Goal: Task Accomplishment & Management: Use online tool/utility

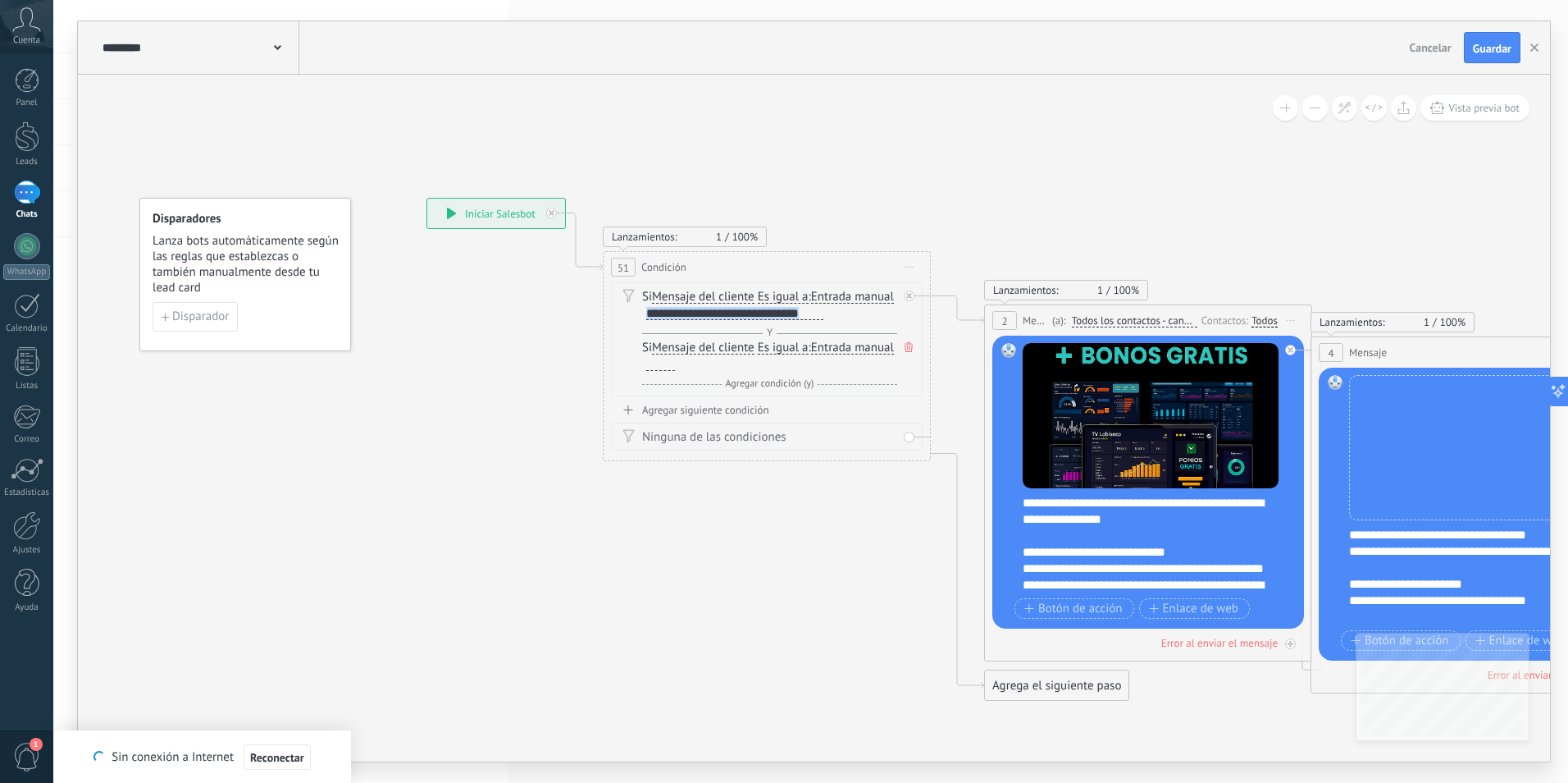
click at [24, 201] on div "1" at bounding box center [27, 192] width 27 height 24
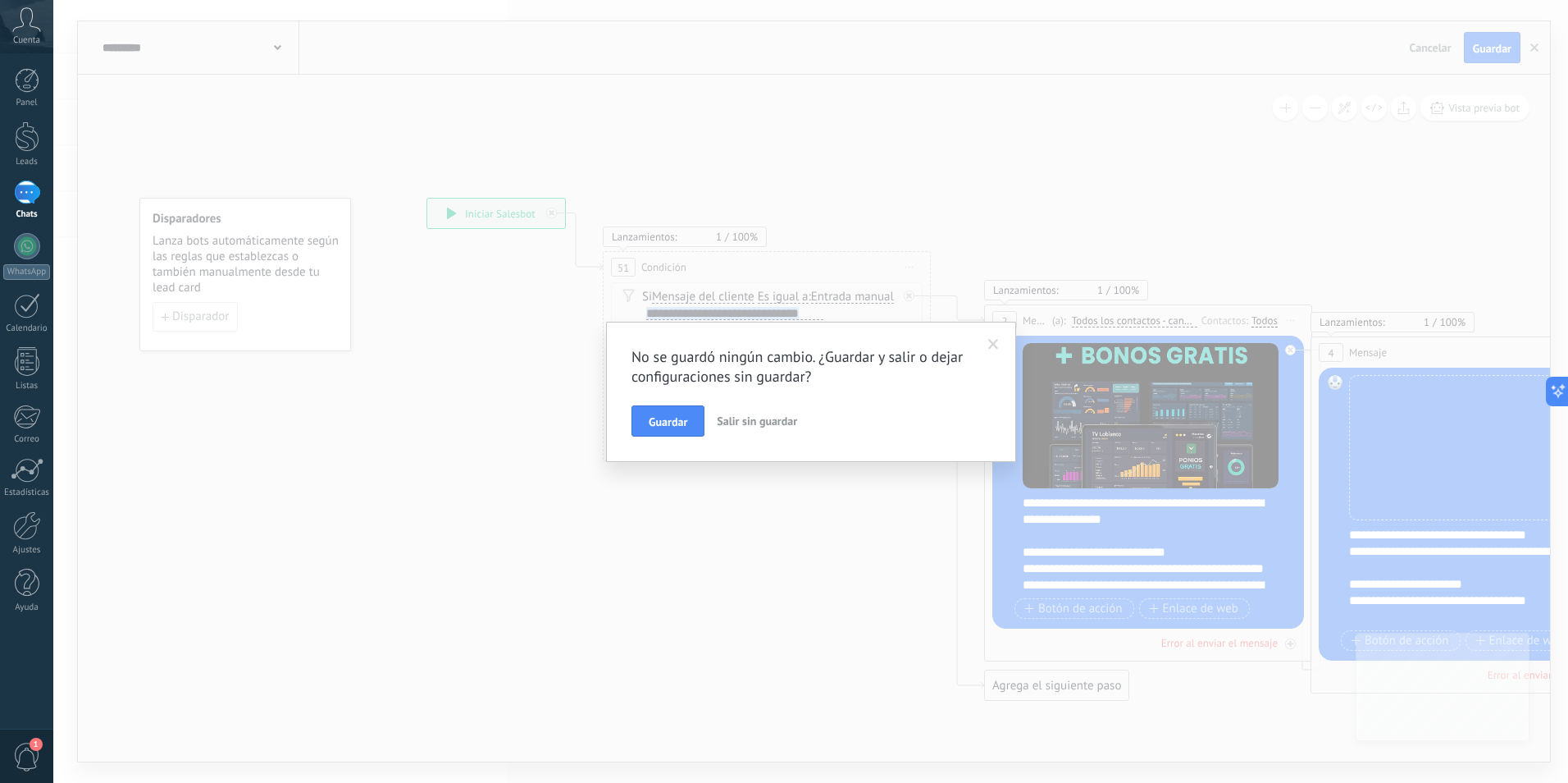
click at [751, 421] on span "Salir sin guardar" at bounding box center [757, 421] width 81 height 15
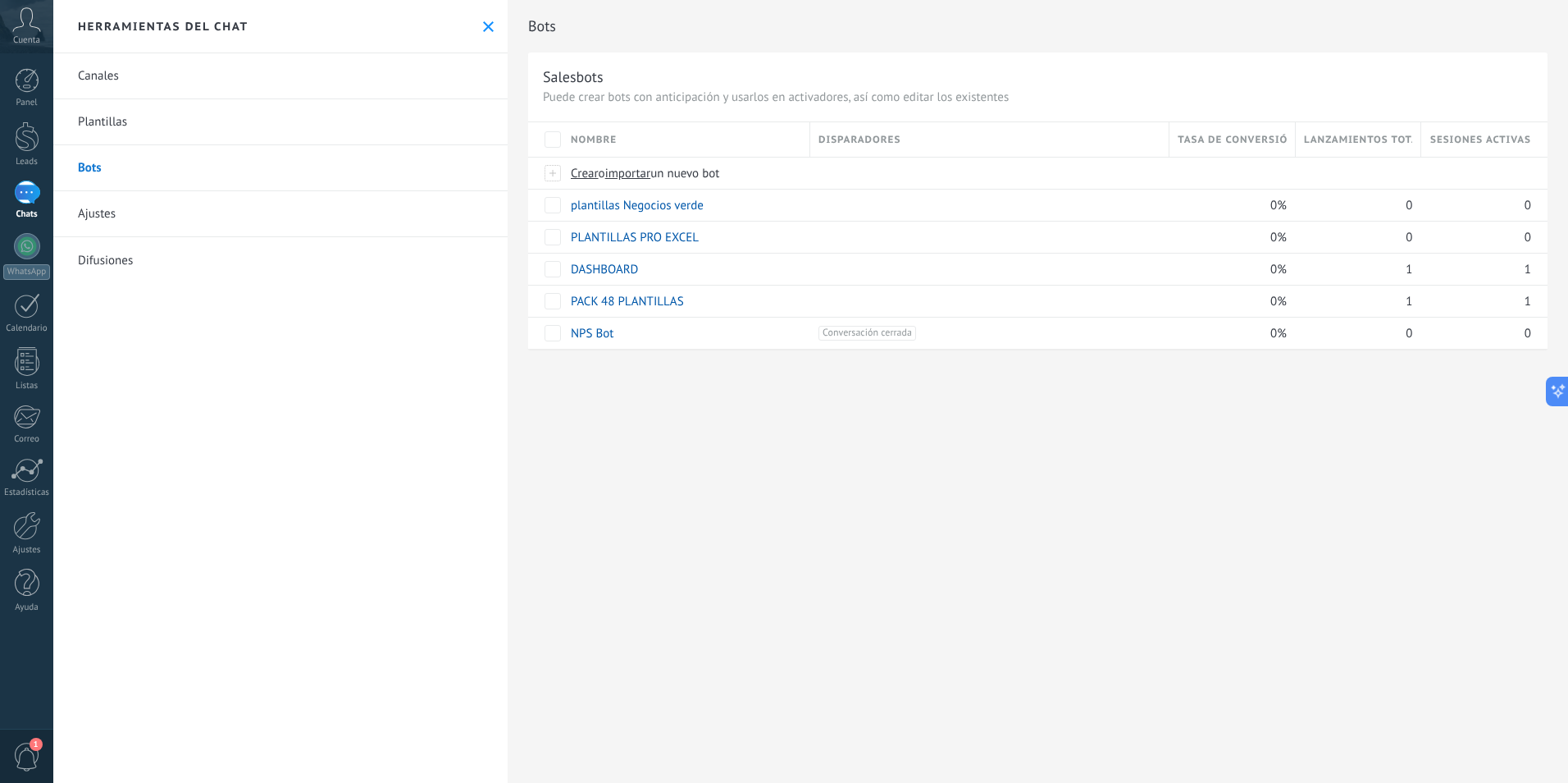
click at [27, 199] on div "1" at bounding box center [27, 192] width 27 height 24
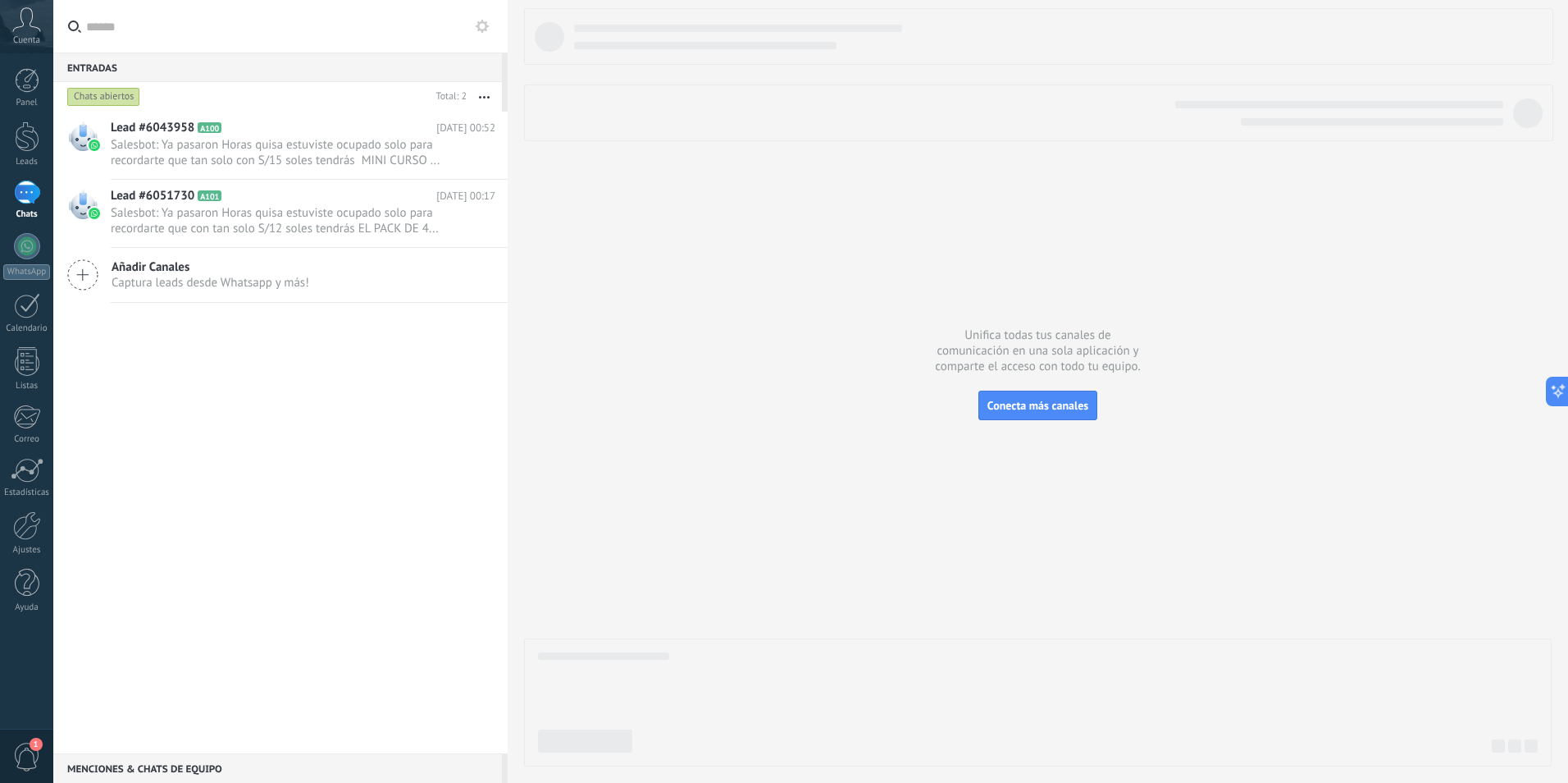
click at [482, 32] on use at bounding box center [481, 26] width 13 height 13
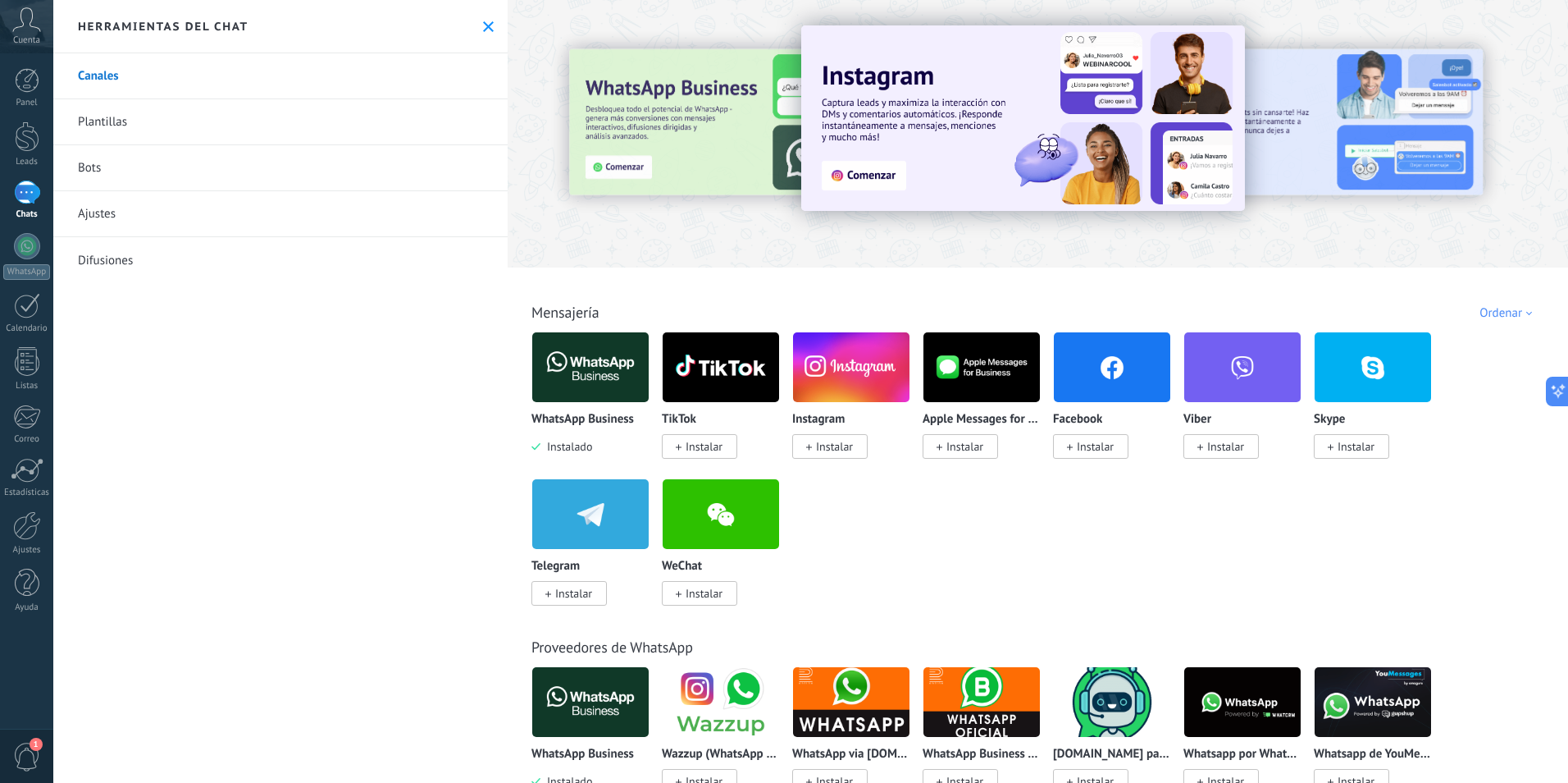
click at [205, 193] on link "Ajustes" at bounding box center [280, 214] width 454 height 46
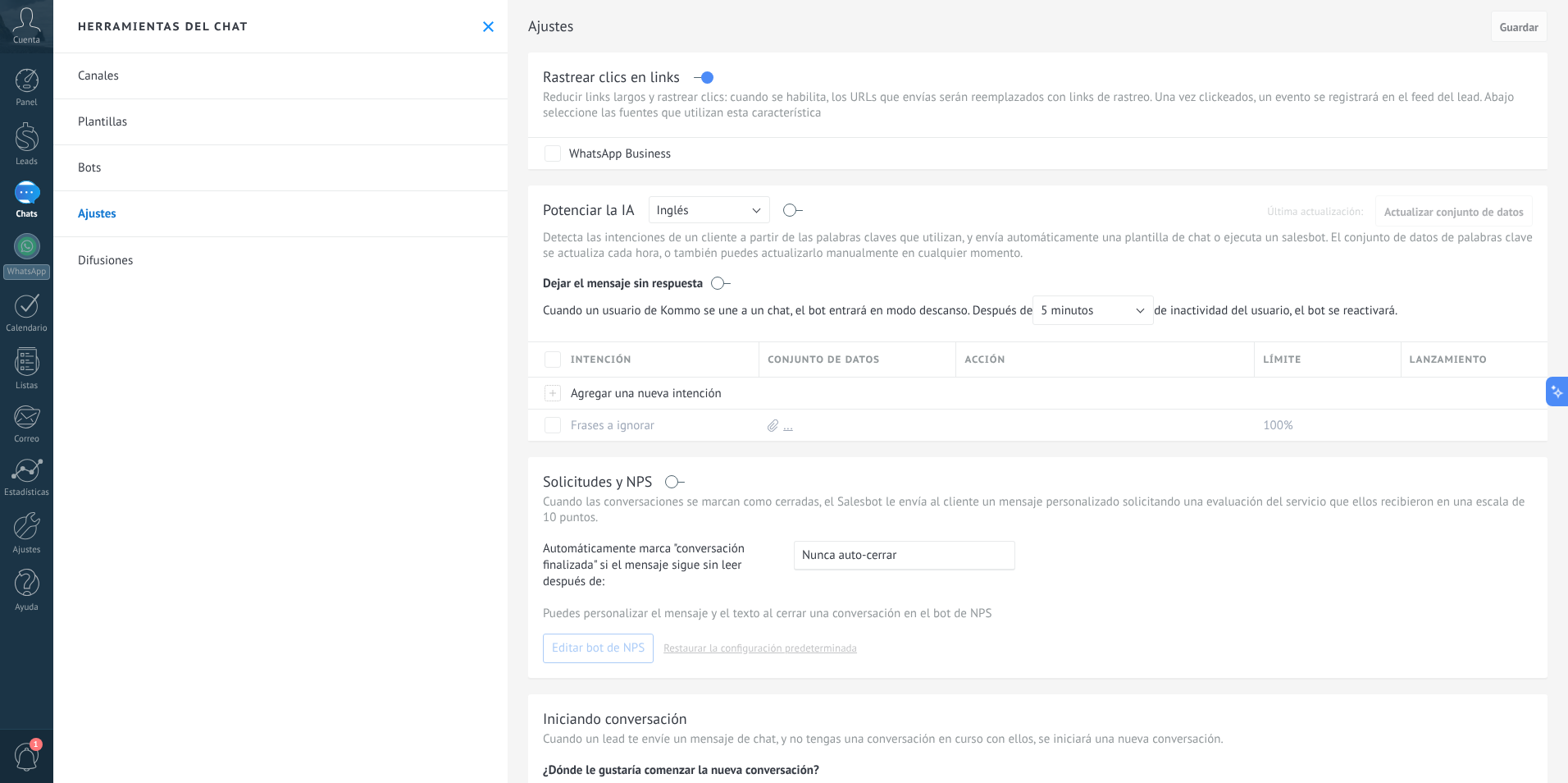
click at [206, 156] on link "Bots" at bounding box center [280, 167] width 454 height 46
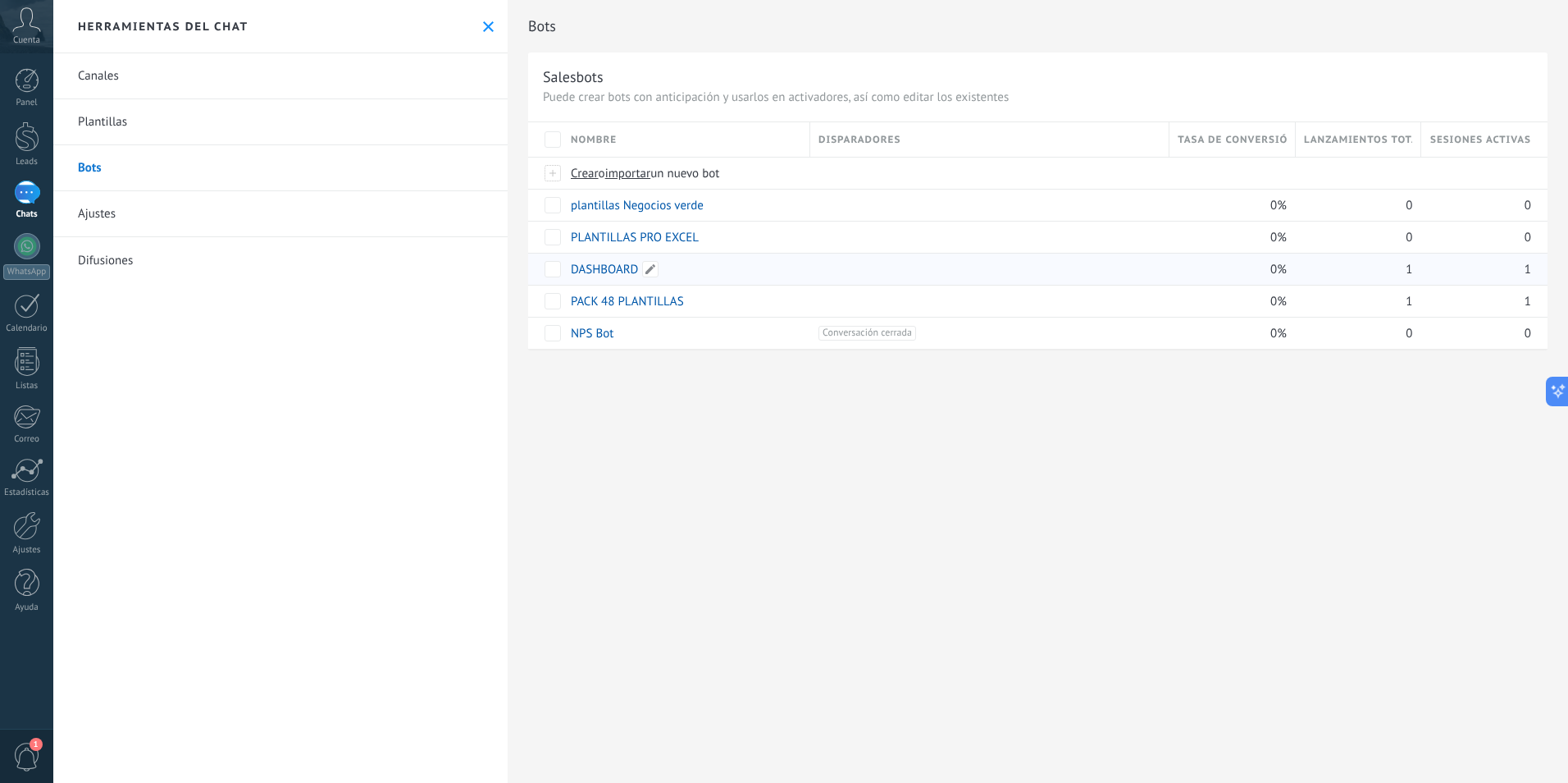
click at [604, 267] on link "DASHBOARD" at bounding box center [604, 270] width 67 height 16
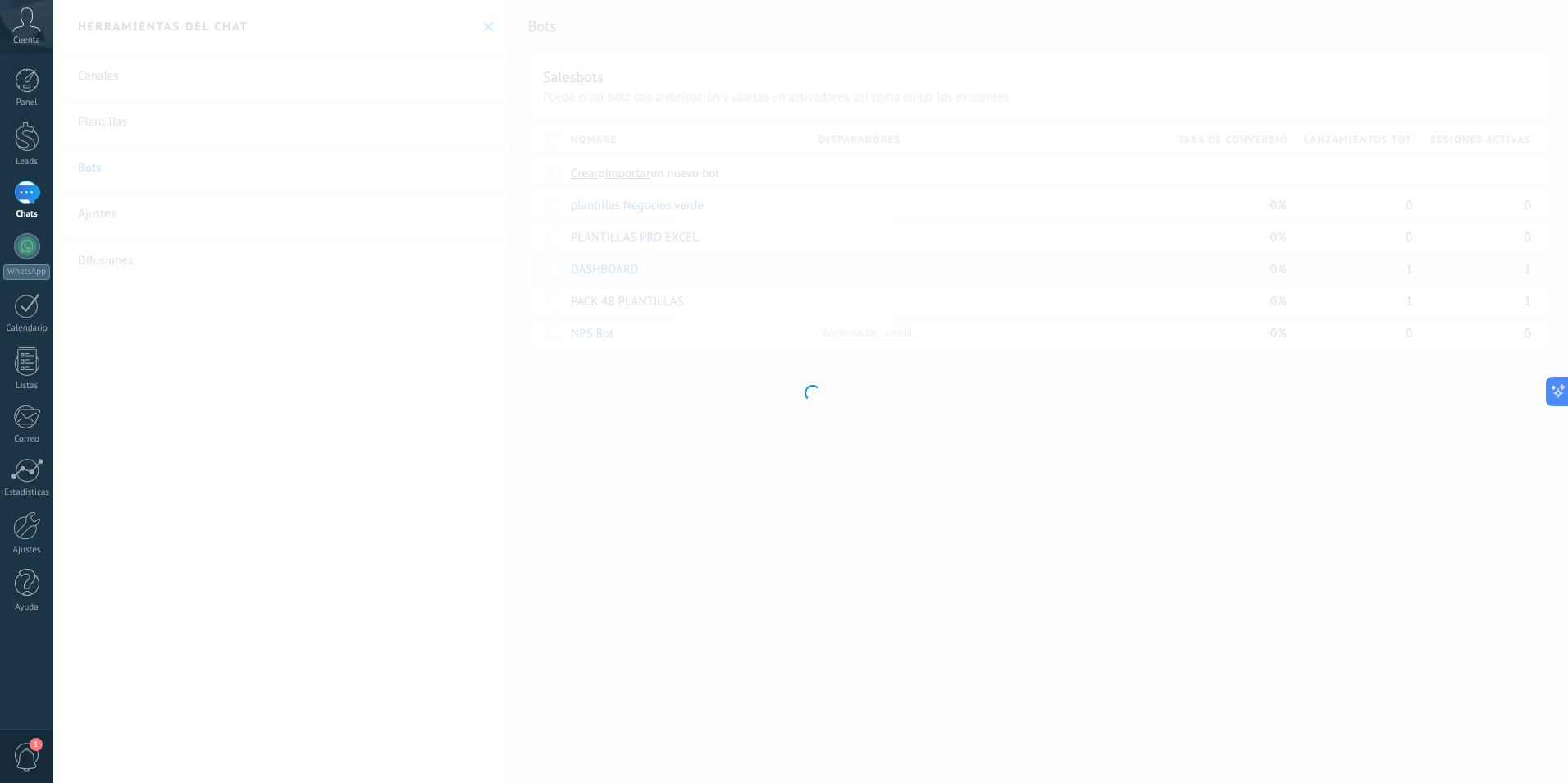
type input "*********"
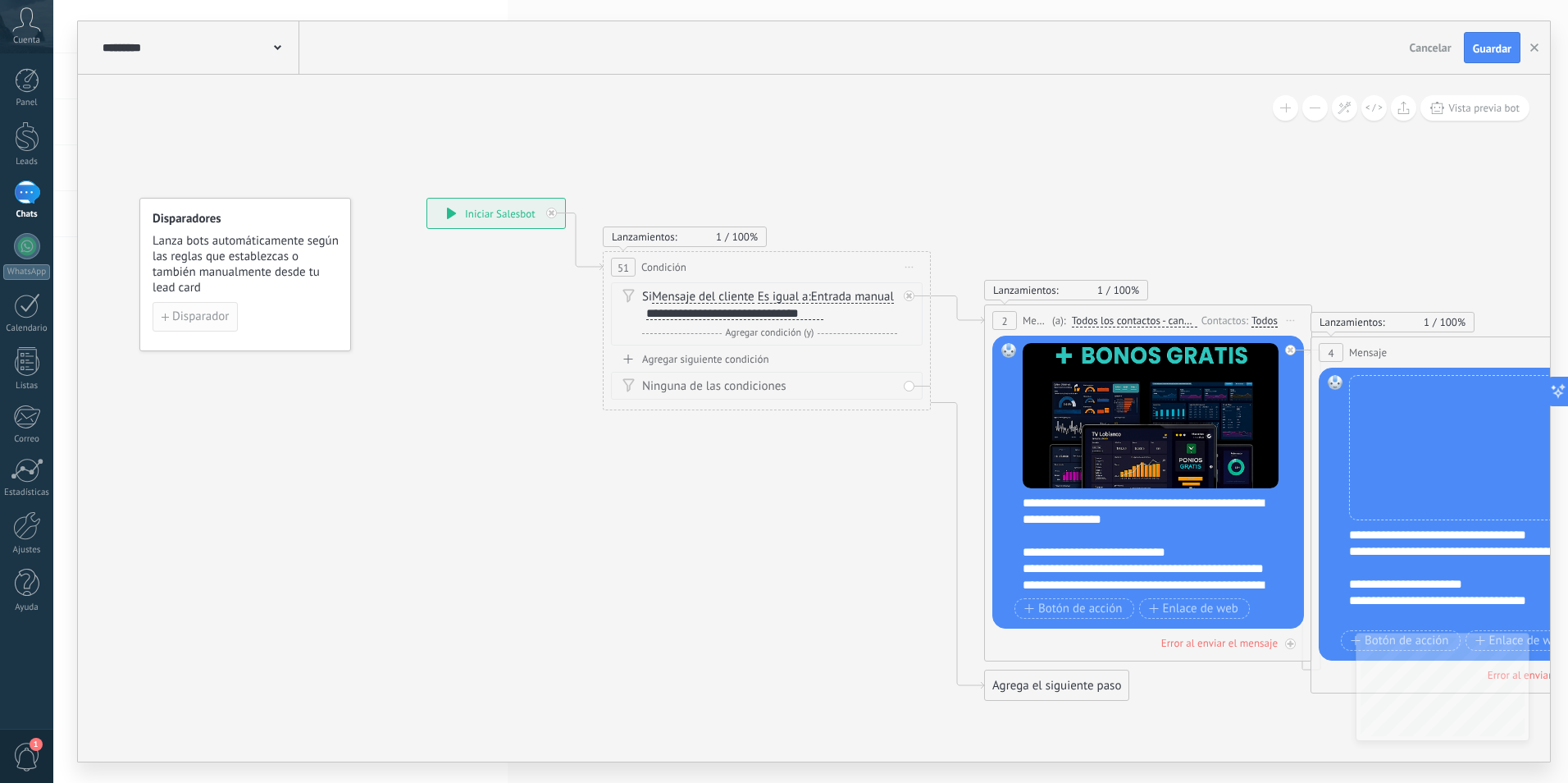
click at [220, 322] on span "Disparador" at bounding box center [200, 317] width 56 height 12
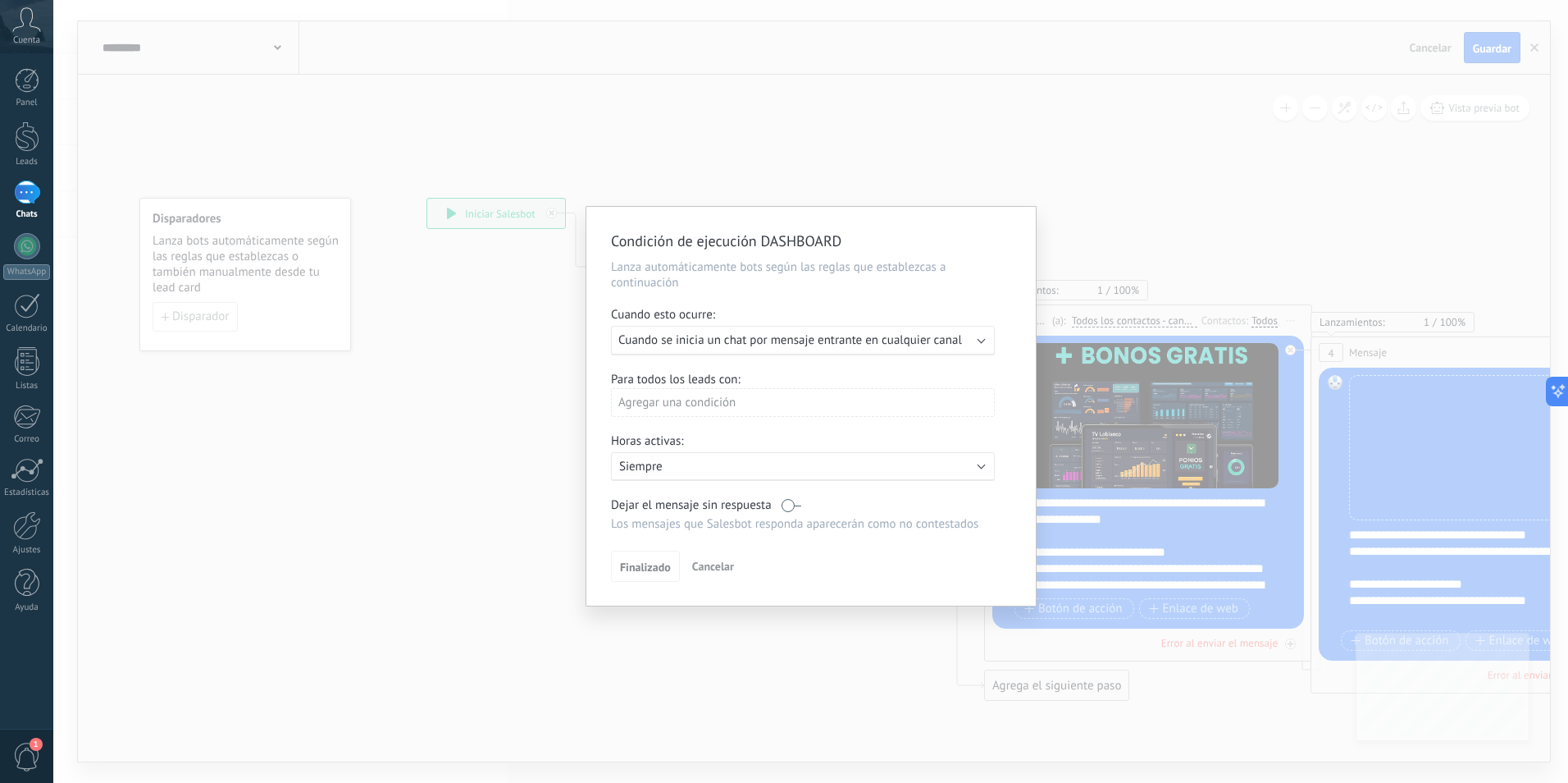
click at [849, 398] on div "Agregar una condición" at bounding box center [803, 402] width 384 height 29
click at [659, 455] on div "Etapa del lead" at bounding box center [684, 463] width 128 height 23
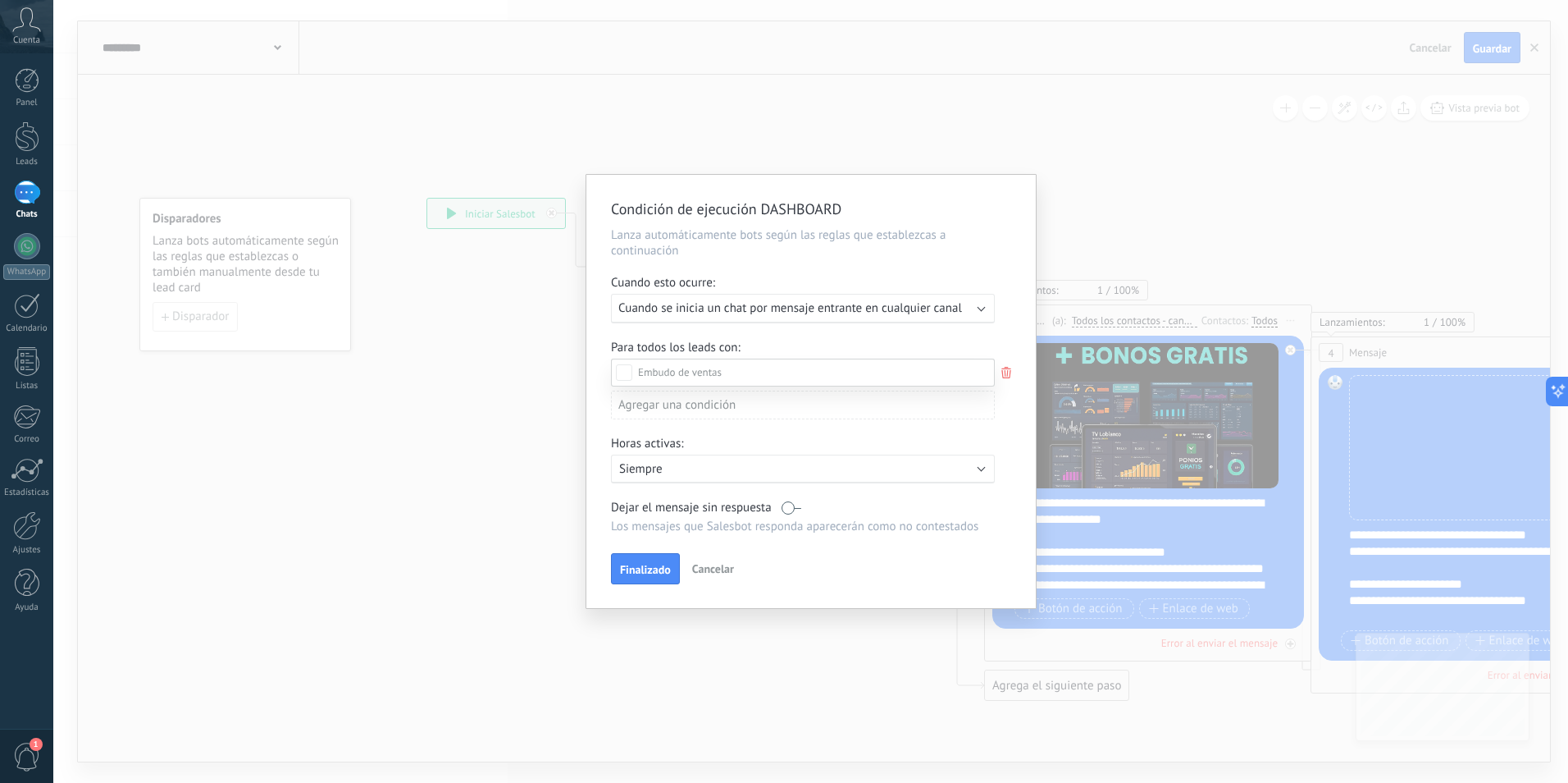
click at [0, 0] on div "Incoming leads" at bounding box center [0, 0] width 0 height 0
click at [659, 576] on div "Incoming leads Contacto inicial Negociación Debate contractual Discusión de con…" at bounding box center [803, 569] width 384 height 422
click at [659, 576] on span "Finalizado" at bounding box center [646, 573] width 51 height 12
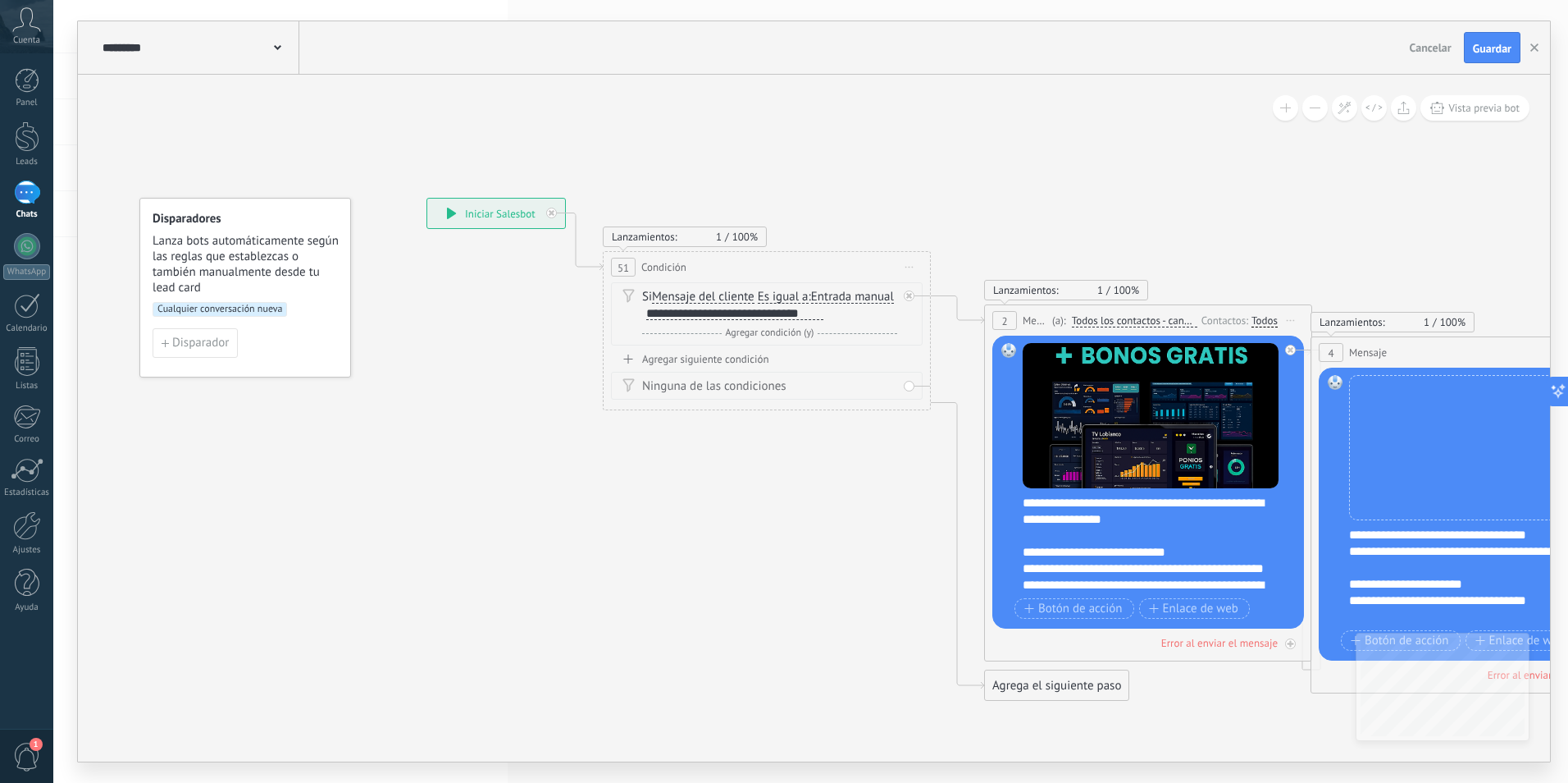
click at [31, 204] on div at bounding box center [27, 192] width 27 height 24
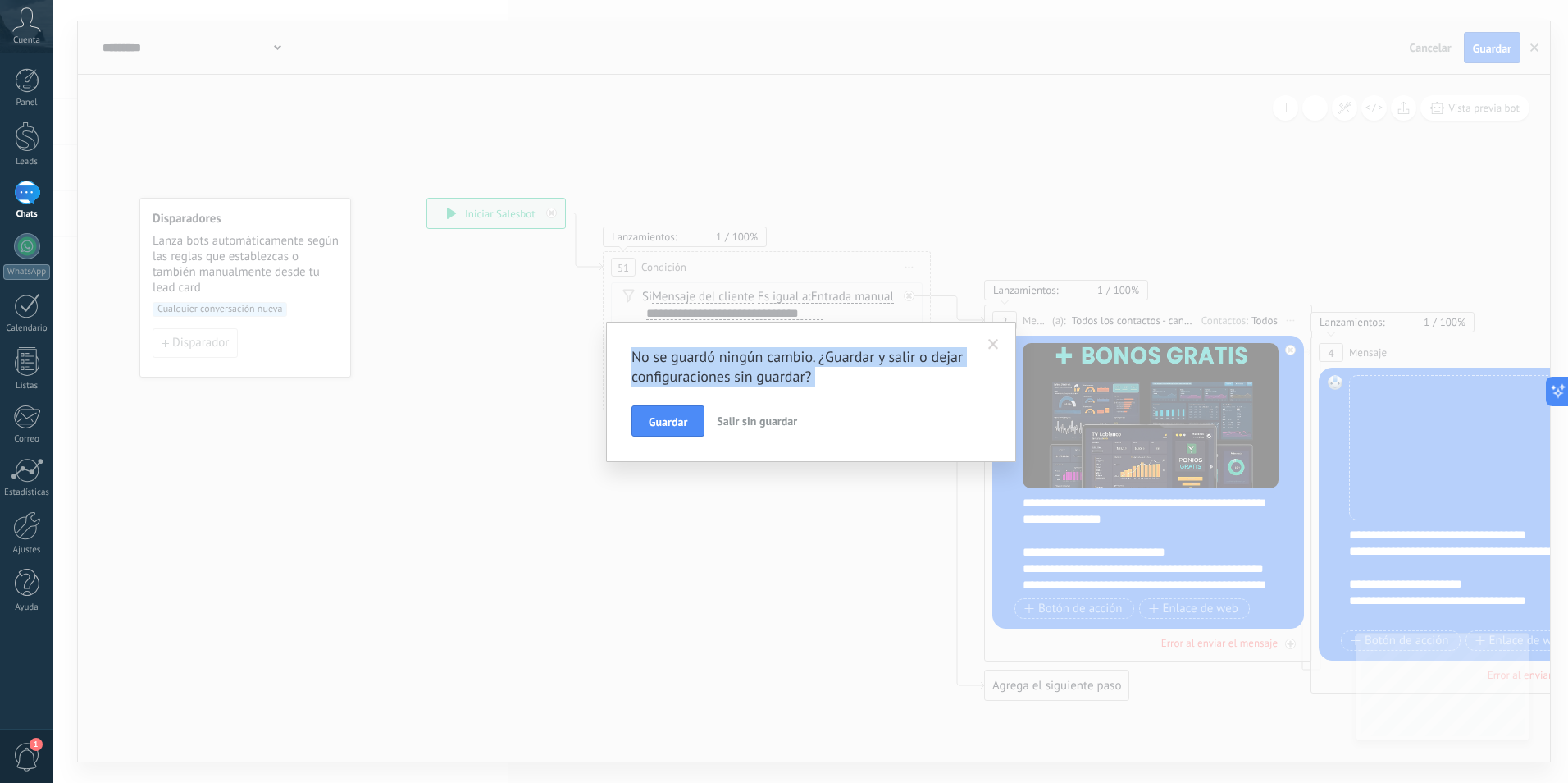
drag, startPoint x: 493, startPoint y: 543, endPoint x: 675, endPoint y: 432, distance: 213.2
click at [675, 432] on div "No se guardó ningún cambio. ¿Guardar y salir o dejar configuraciones sin guarda…" at bounding box center [810, 391] width 1514 height 783
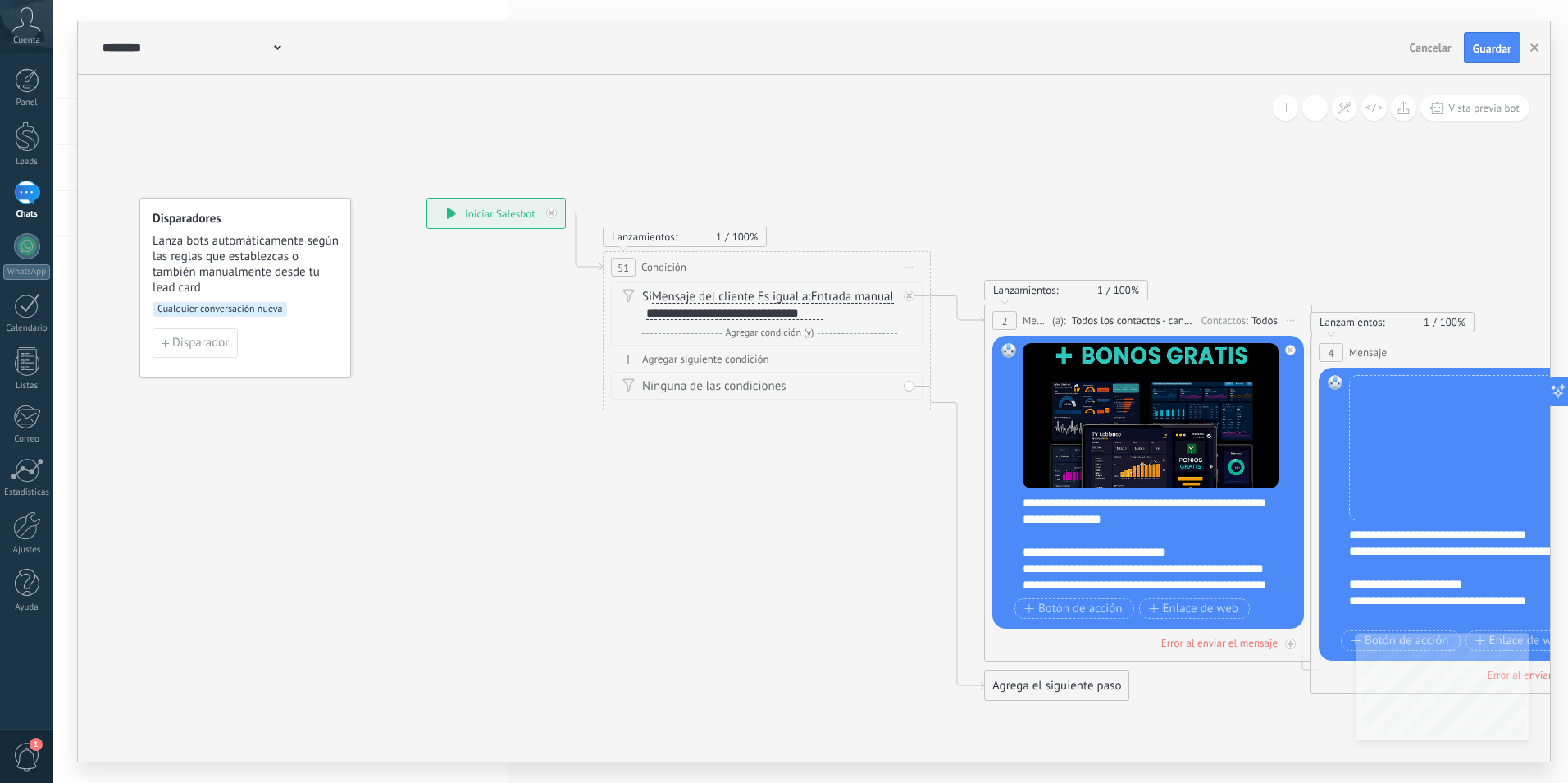
click at [1477, 44] on span "Guardar" at bounding box center [1491, 48] width 38 height 12
click at [1534, 40] on button "button" at bounding box center [1534, 47] width 25 height 32
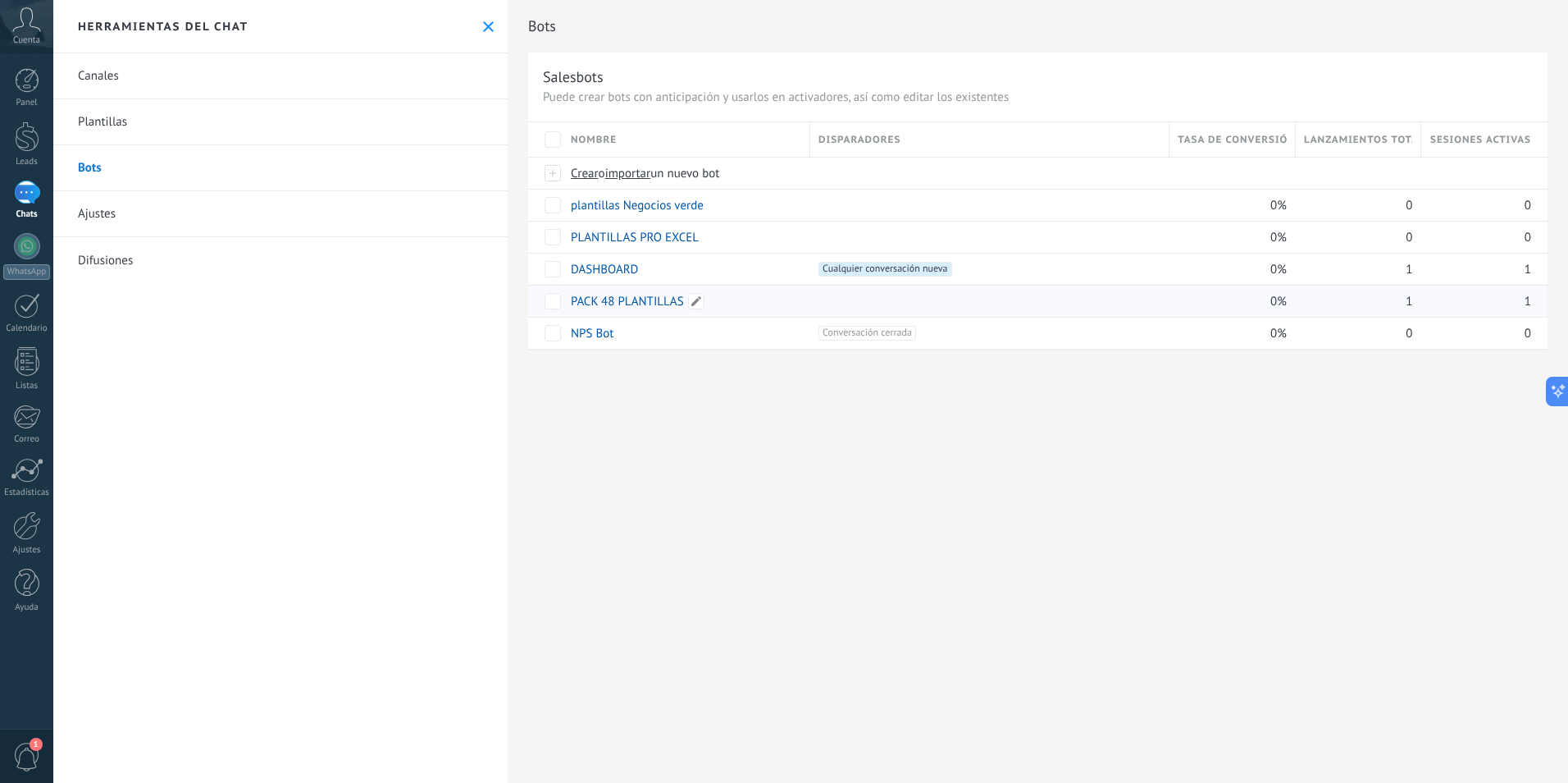
click at [625, 297] on link "PACK 48 PLANTILLAS" at bounding box center [627, 301] width 113 height 16
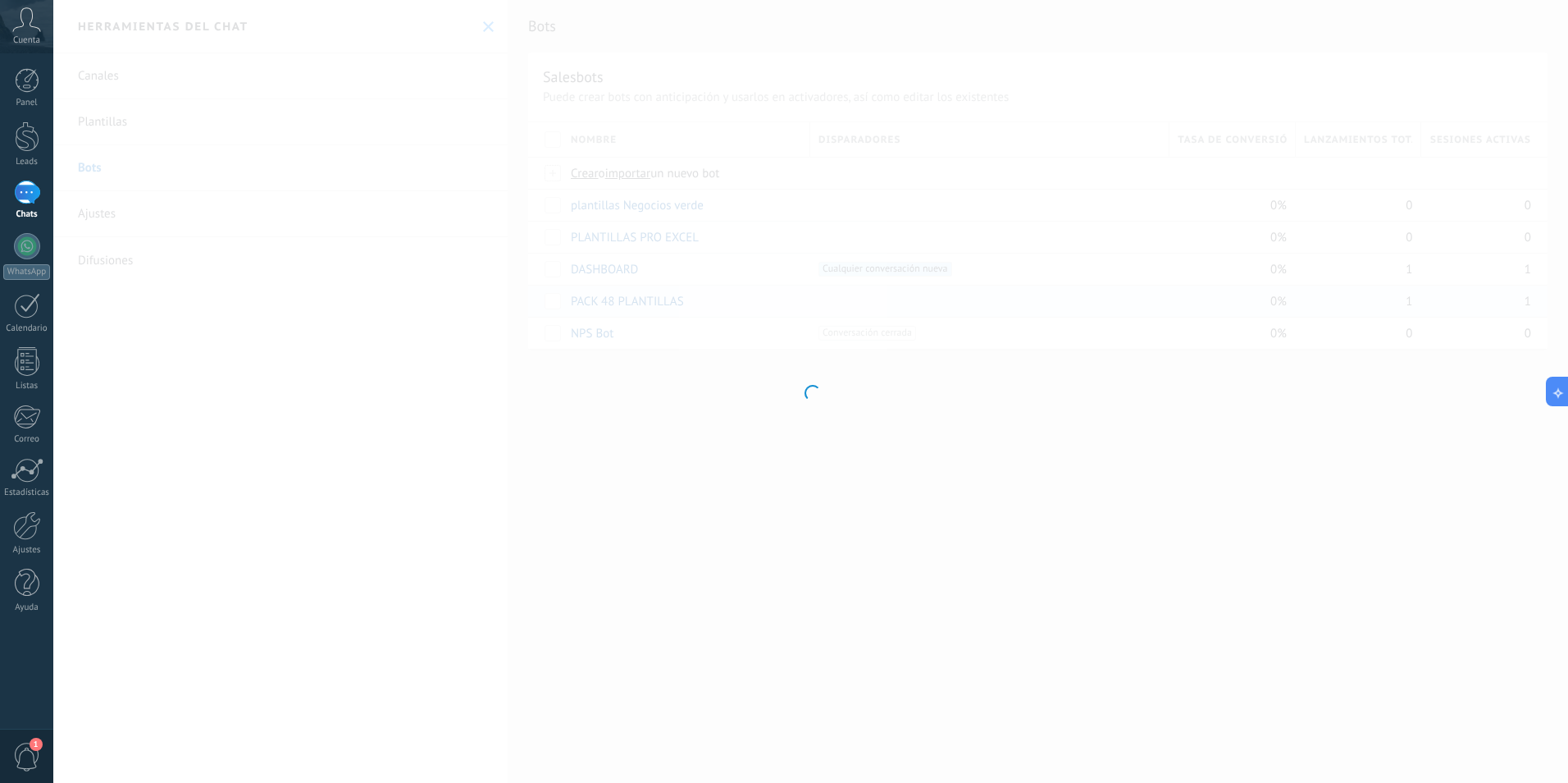
type input "**********"
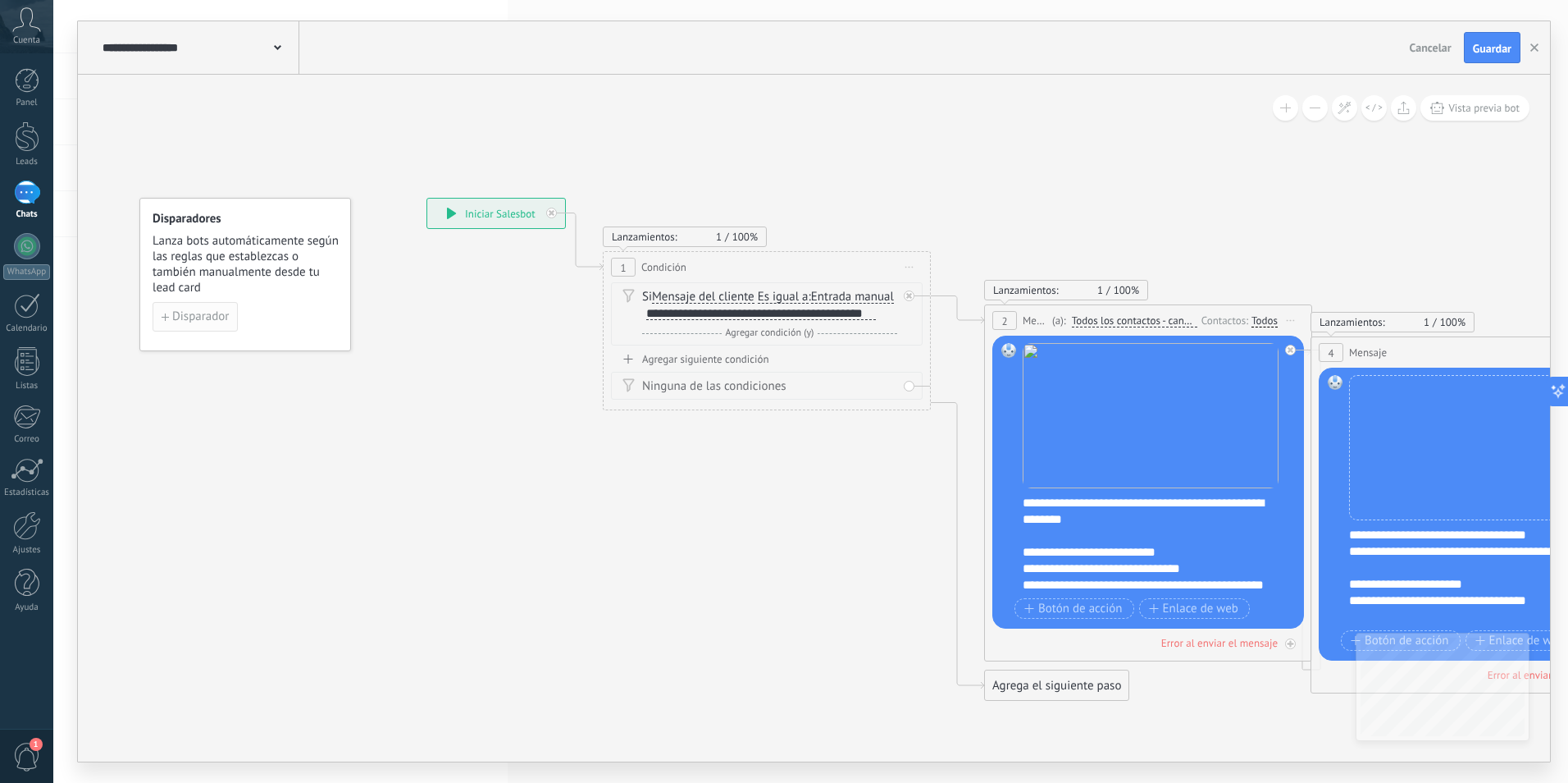
click at [208, 312] on span "Disparador" at bounding box center [200, 317] width 56 height 12
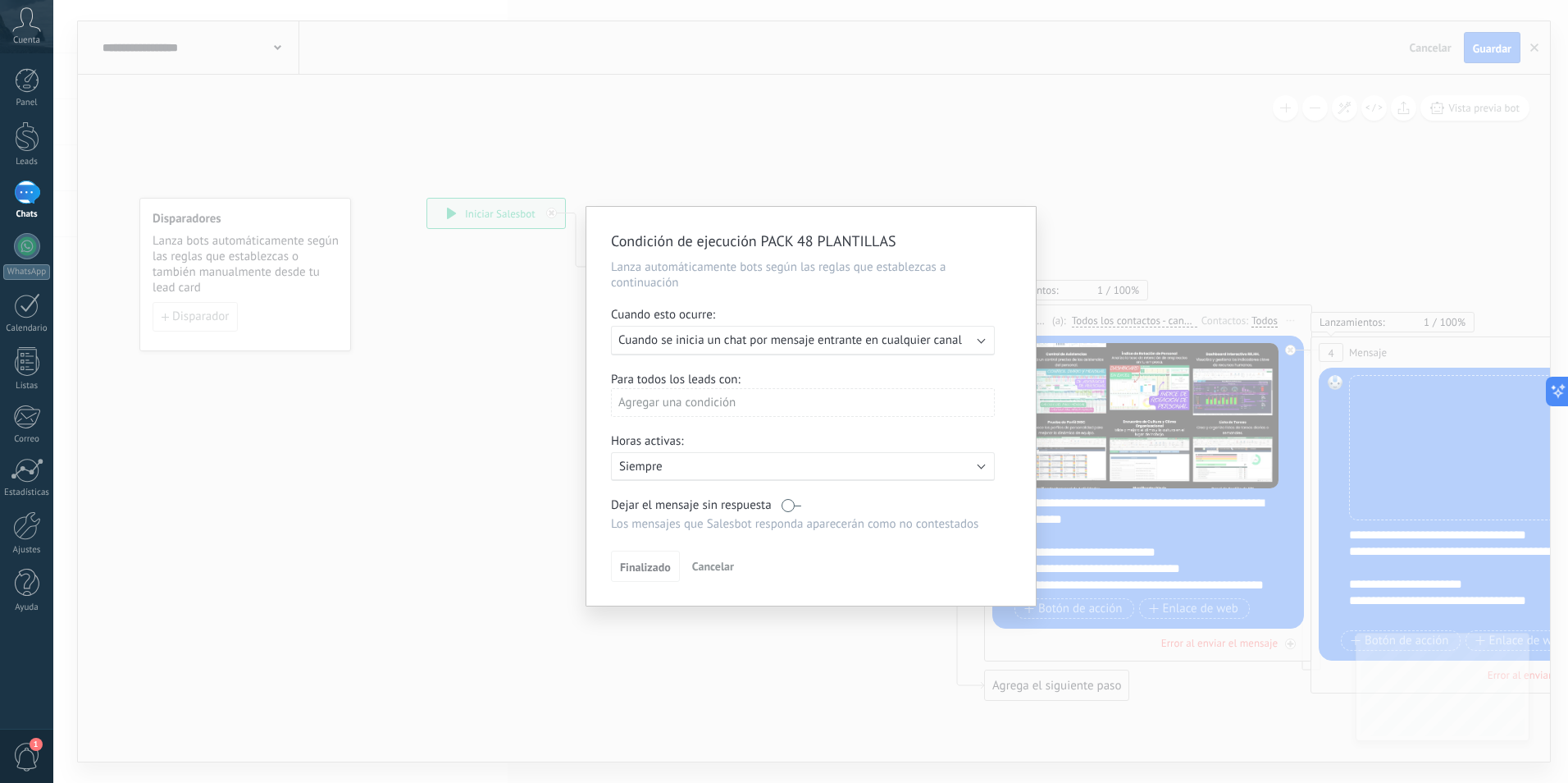
click at [759, 399] on div "Agregar una condición" at bounding box center [803, 402] width 384 height 29
click at [677, 466] on div "Etapa del lead" at bounding box center [684, 463] width 128 height 23
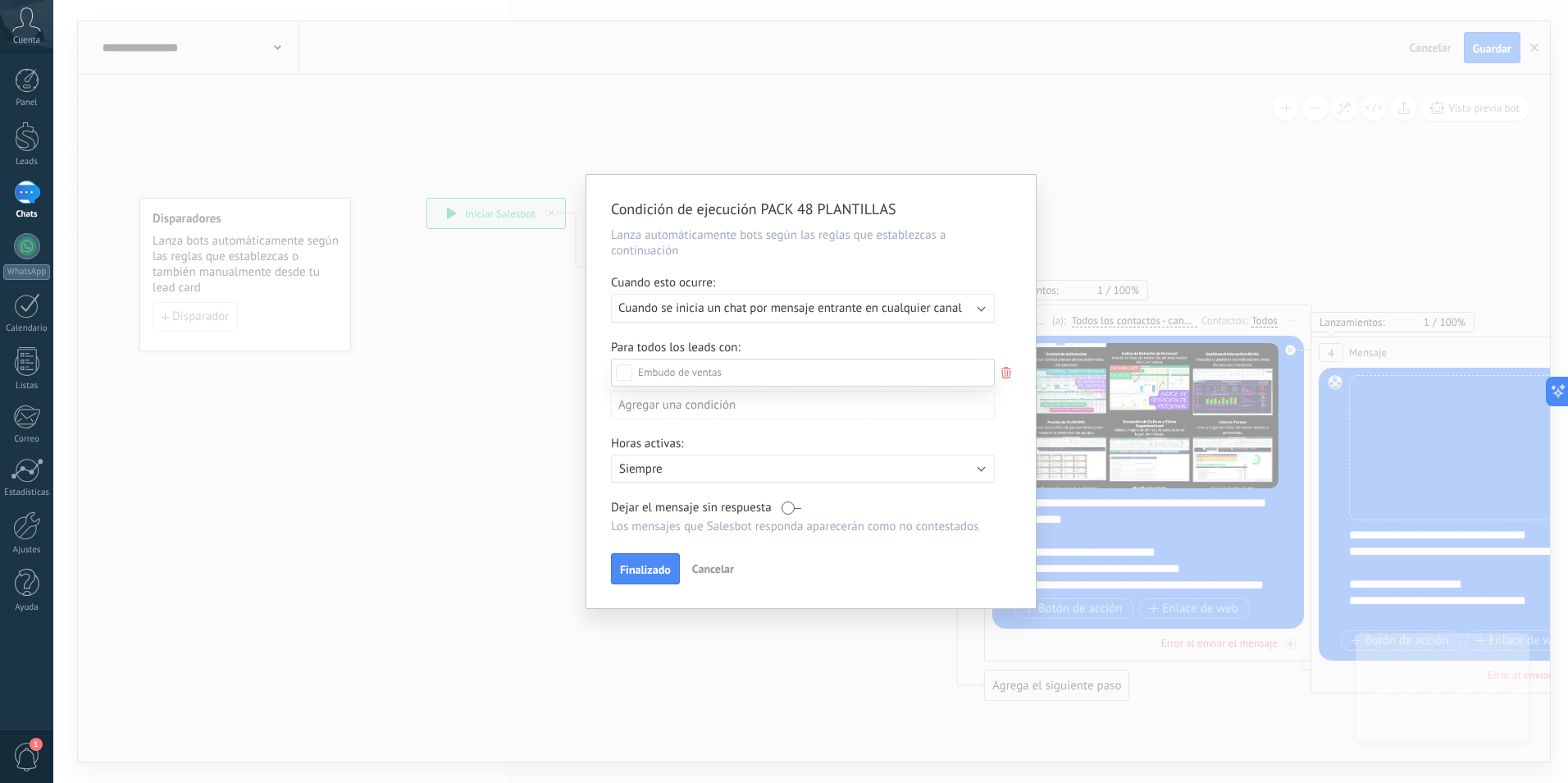
click at [0, 0] on label "Incoming leads" at bounding box center [0, 0] width 0 height 0
click at [659, 573] on div "Incoming leads Contacto inicial Negociación Debate contractual Discusión de con…" at bounding box center [803, 569] width 384 height 422
click at [659, 573] on span "Finalizado" at bounding box center [646, 573] width 51 height 12
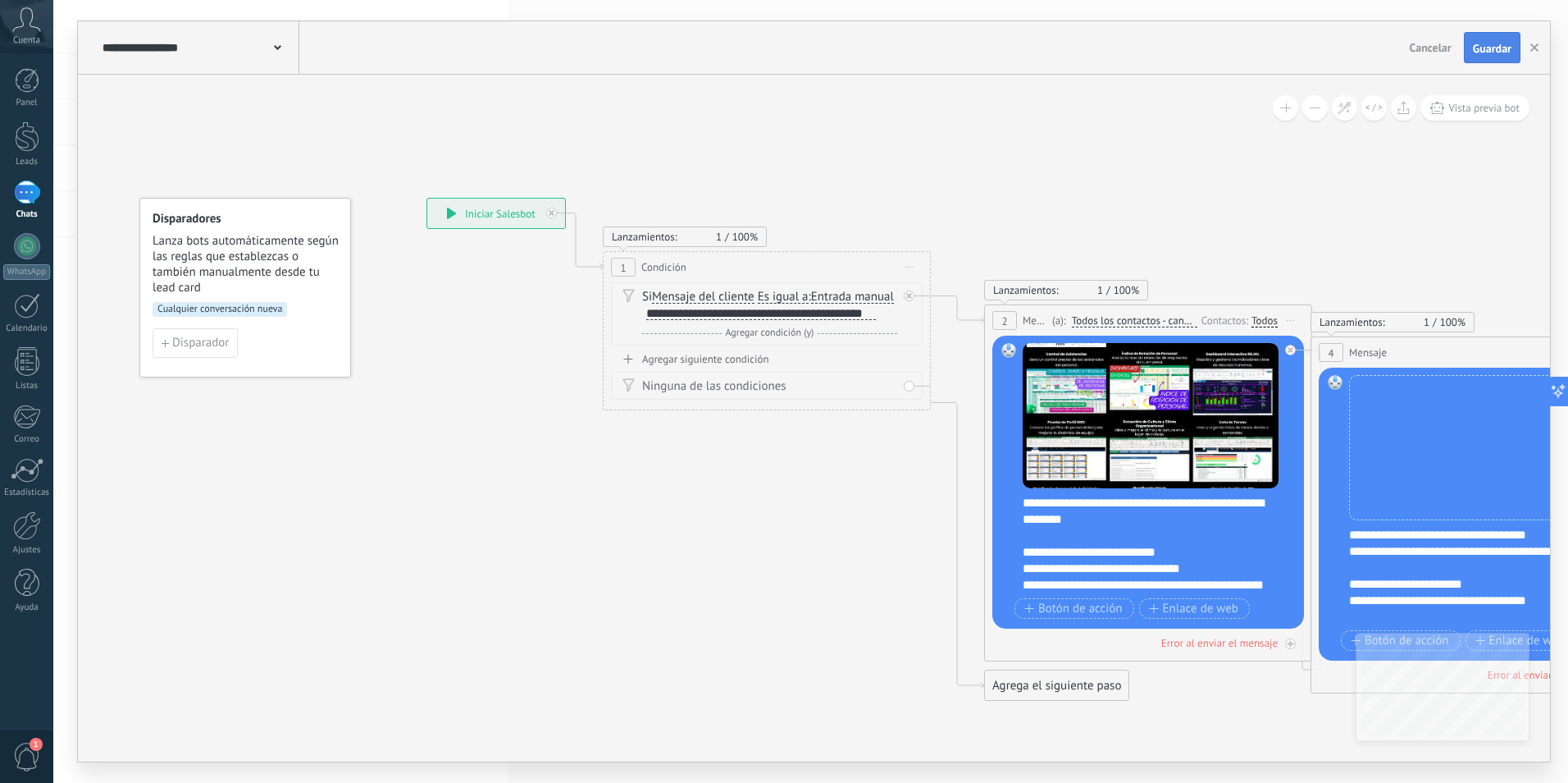
click at [1474, 48] on span "Guardar" at bounding box center [1491, 48] width 38 height 12
click at [1540, 46] on button "button" at bounding box center [1534, 47] width 25 height 30
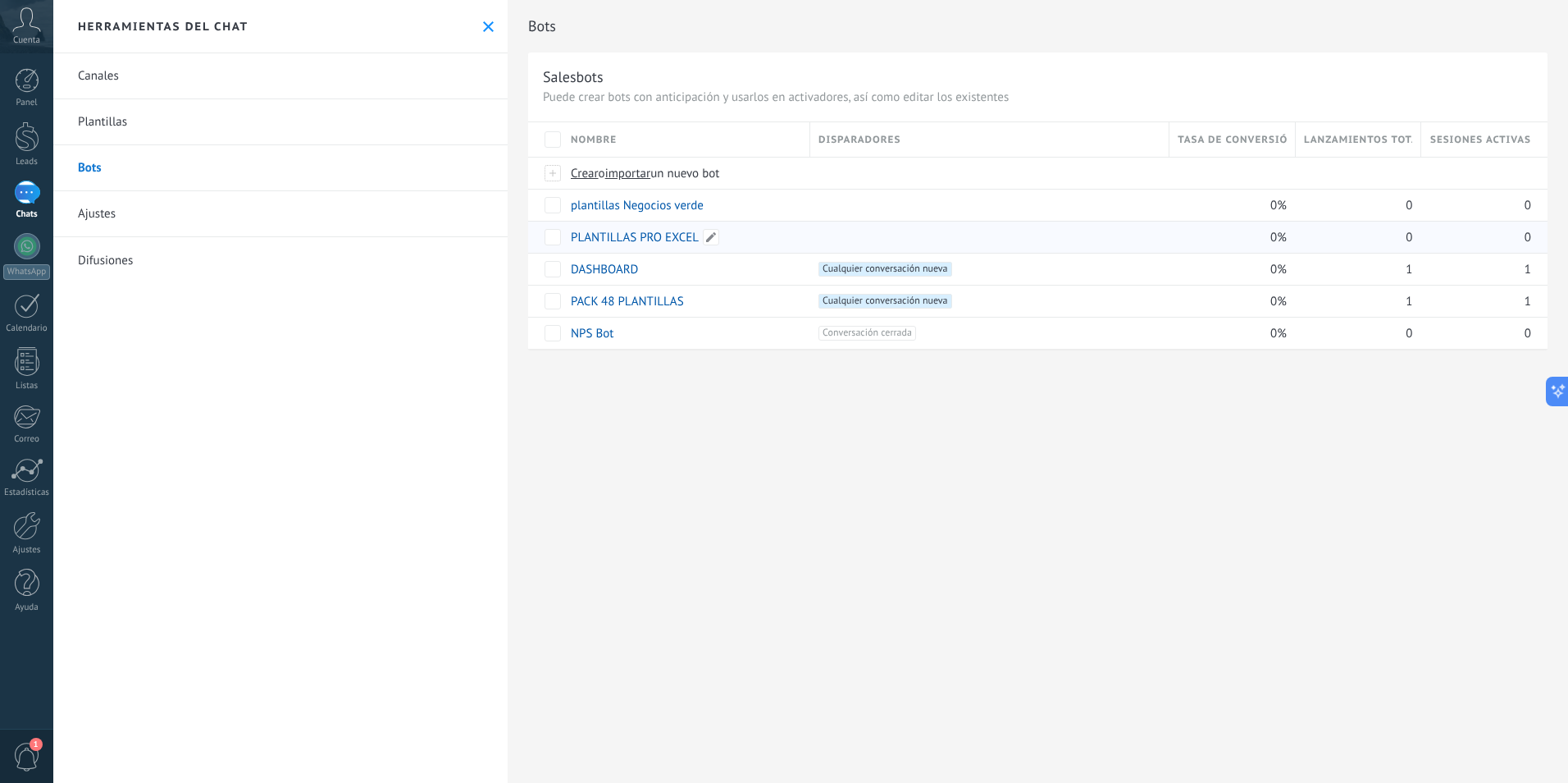
click at [626, 236] on link "PLANTILLAS PRO EXCEL" at bounding box center [635, 237] width 128 height 16
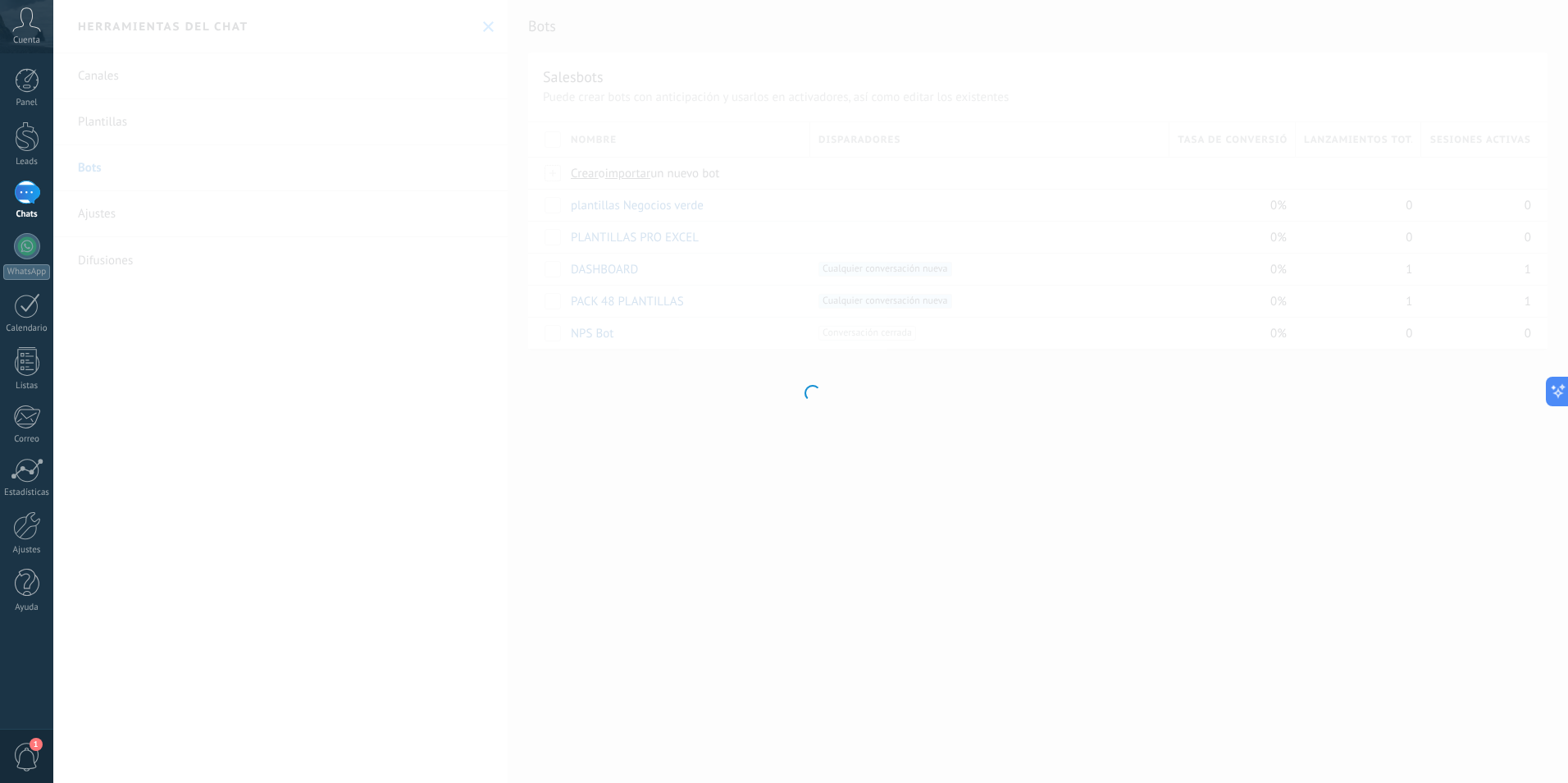
type input "**********"
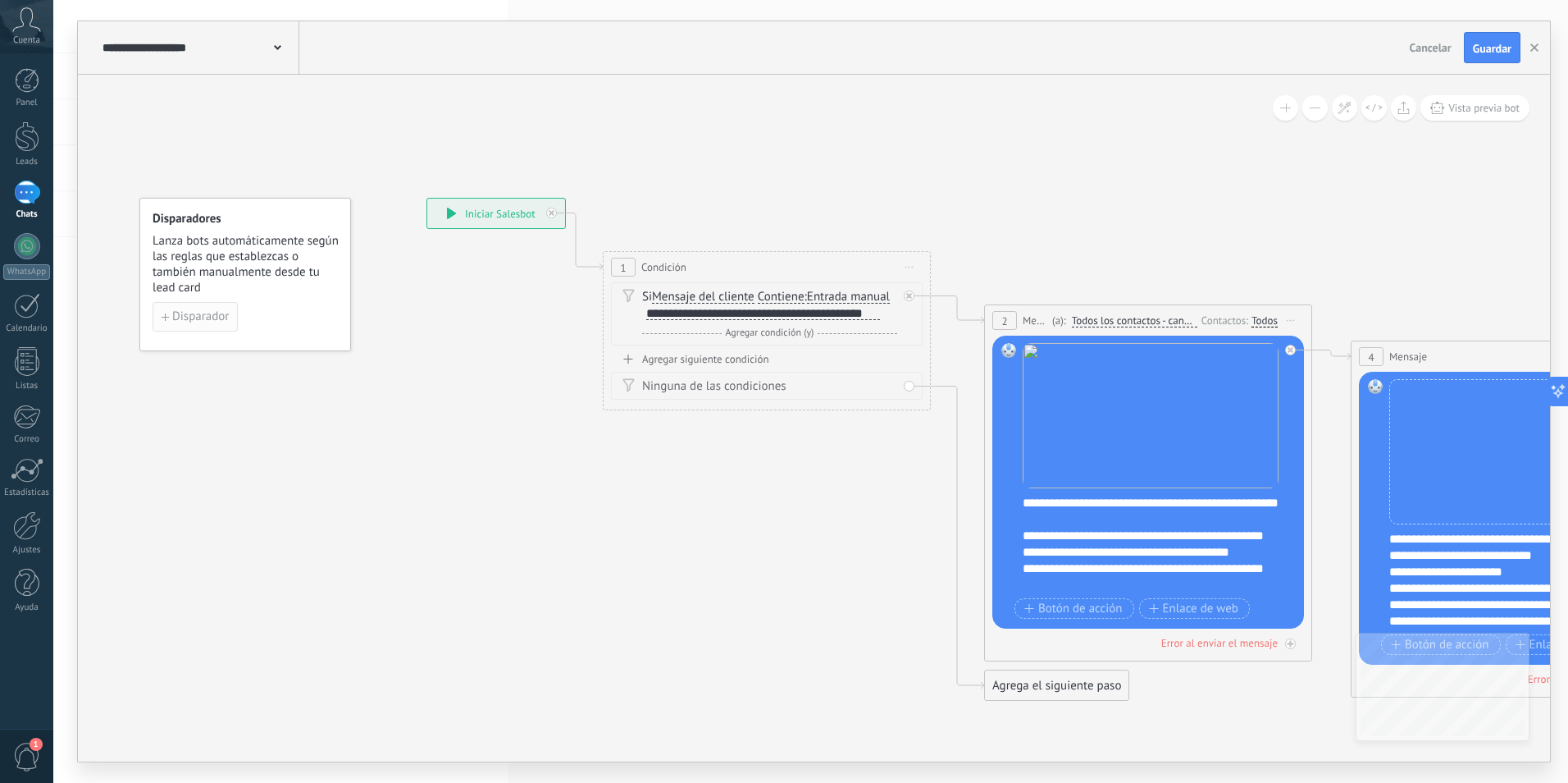
click at [217, 326] on button "Disparador" at bounding box center [195, 317] width 86 height 30
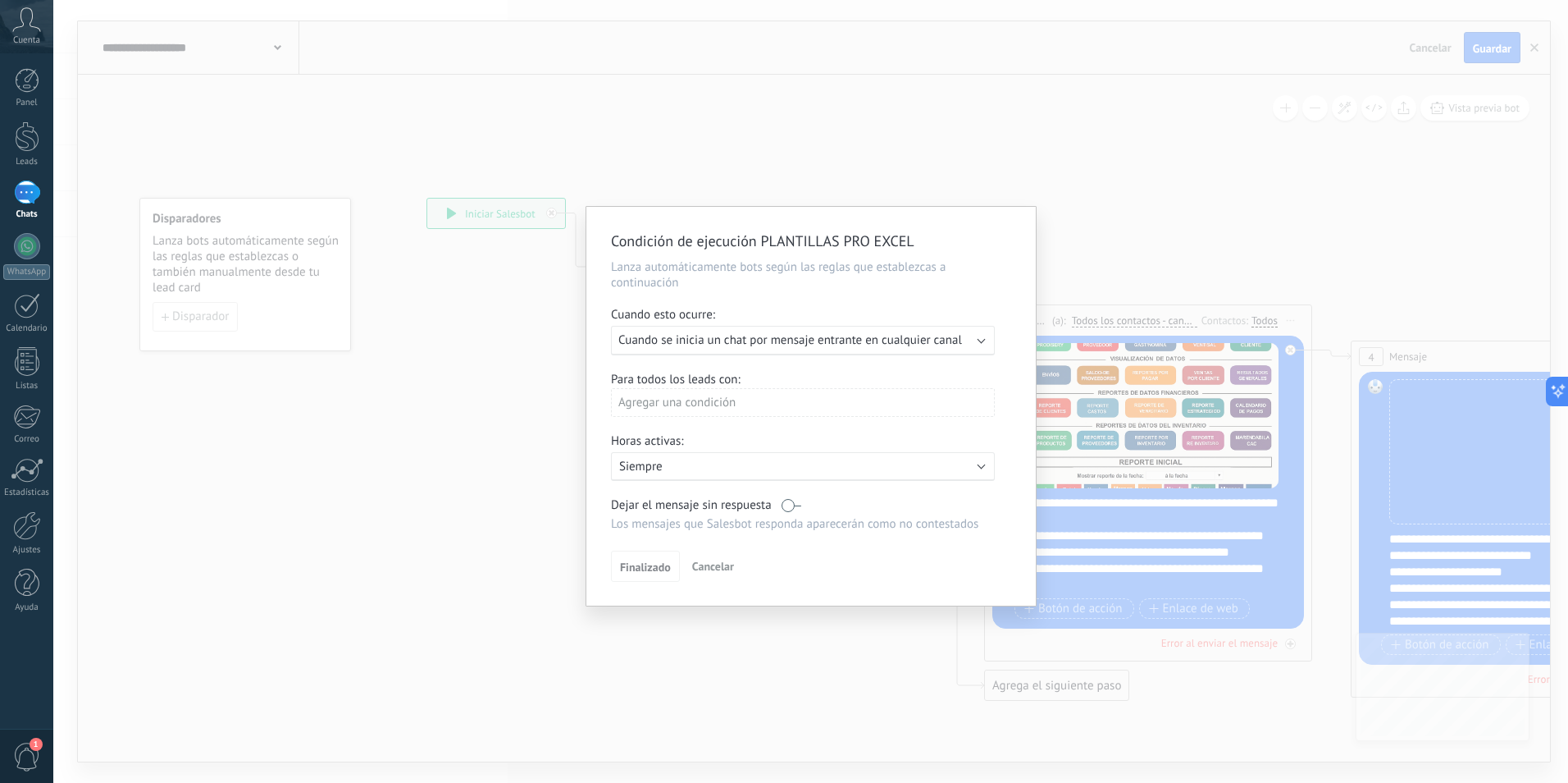
click at [752, 401] on div "Agregar una condición" at bounding box center [803, 402] width 384 height 29
click at [669, 466] on div "Etapa del lead" at bounding box center [684, 463] width 128 height 23
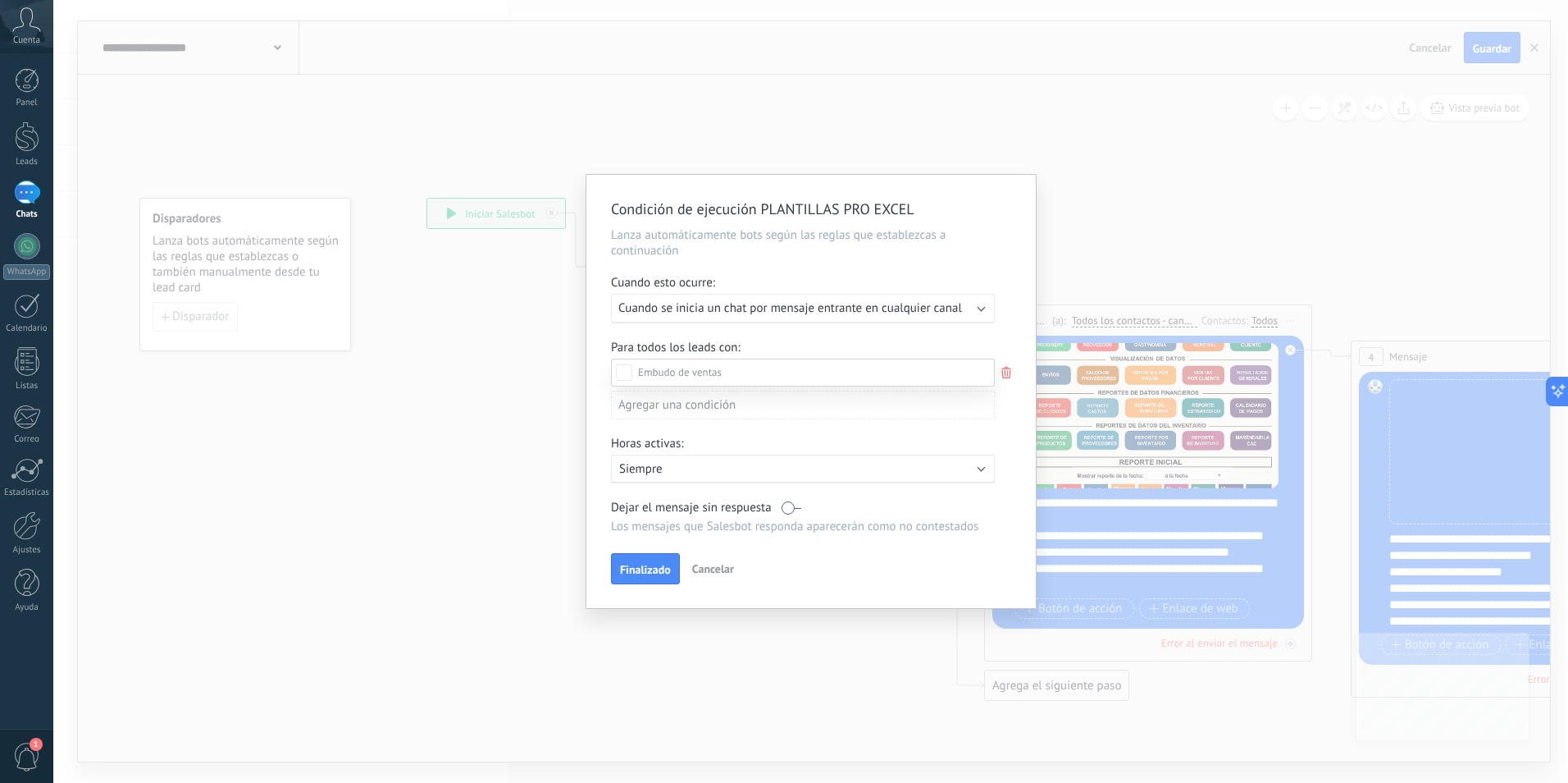
click at [0, 0] on div "Incoming leads" at bounding box center [0, 0] width 0 height 0
click at [628, 575] on div "Incoming leads Contacto inicial Negociación Debate contractual Discusión de con…" at bounding box center [803, 569] width 384 height 422
click at [631, 575] on span "Finalizado" at bounding box center [646, 573] width 51 height 12
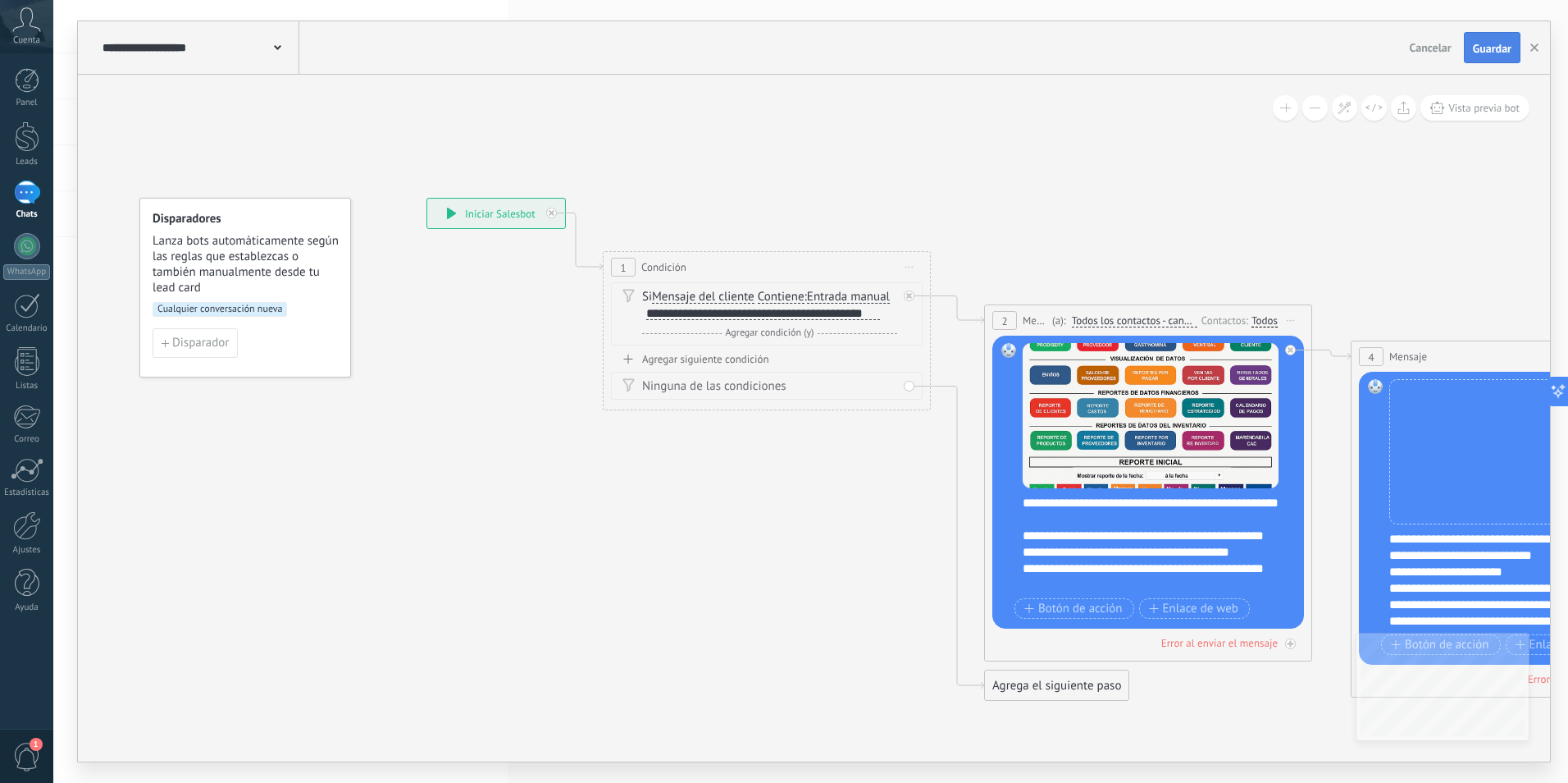
click at [1479, 38] on button "Guardar" at bounding box center [1491, 47] width 56 height 32
click at [1532, 49] on icon "button" at bounding box center [1534, 47] width 8 height 8
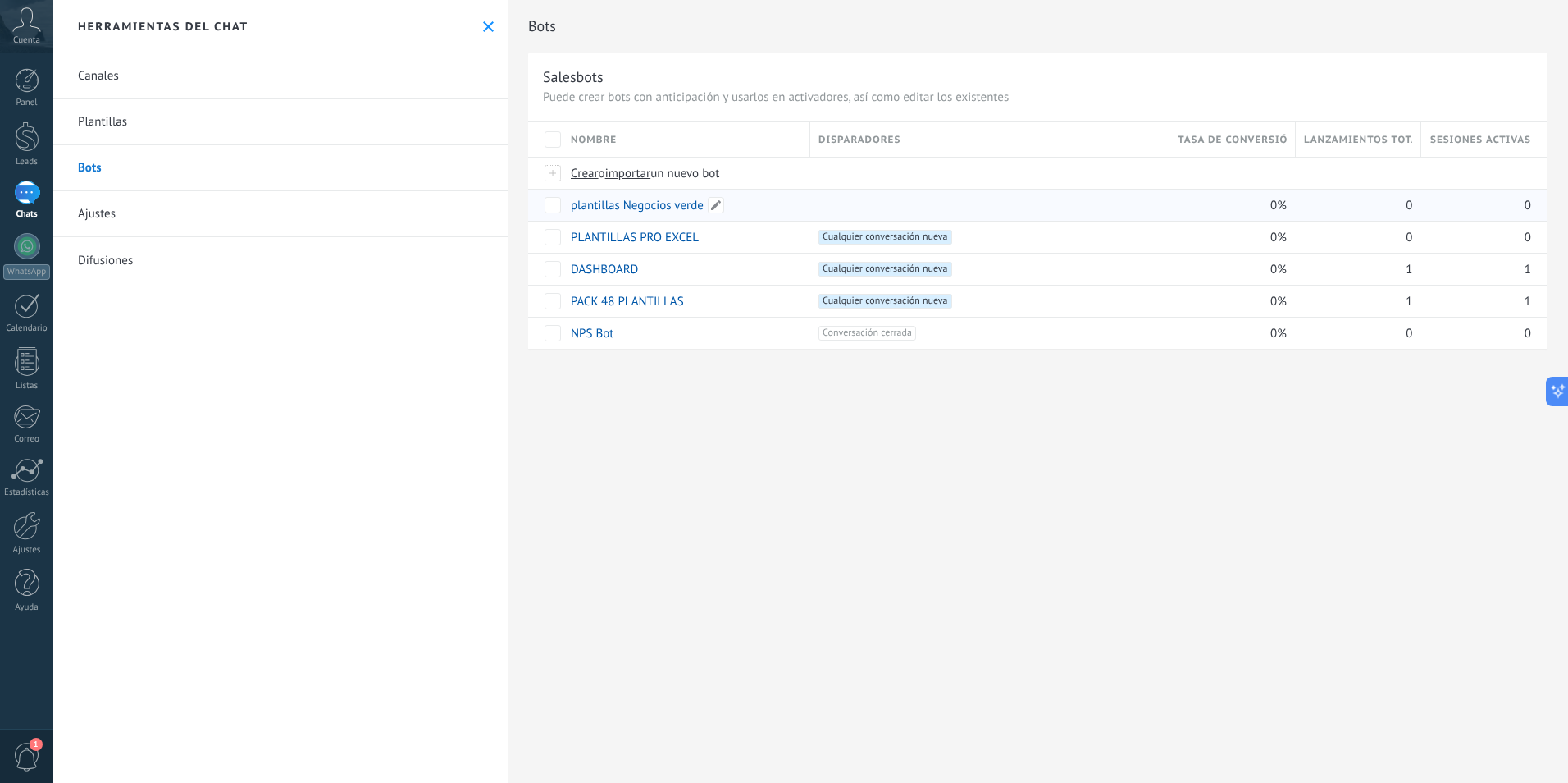
click at [651, 213] on link "plantillas Negocios verde" at bounding box center [637, 206] width 133 height 16
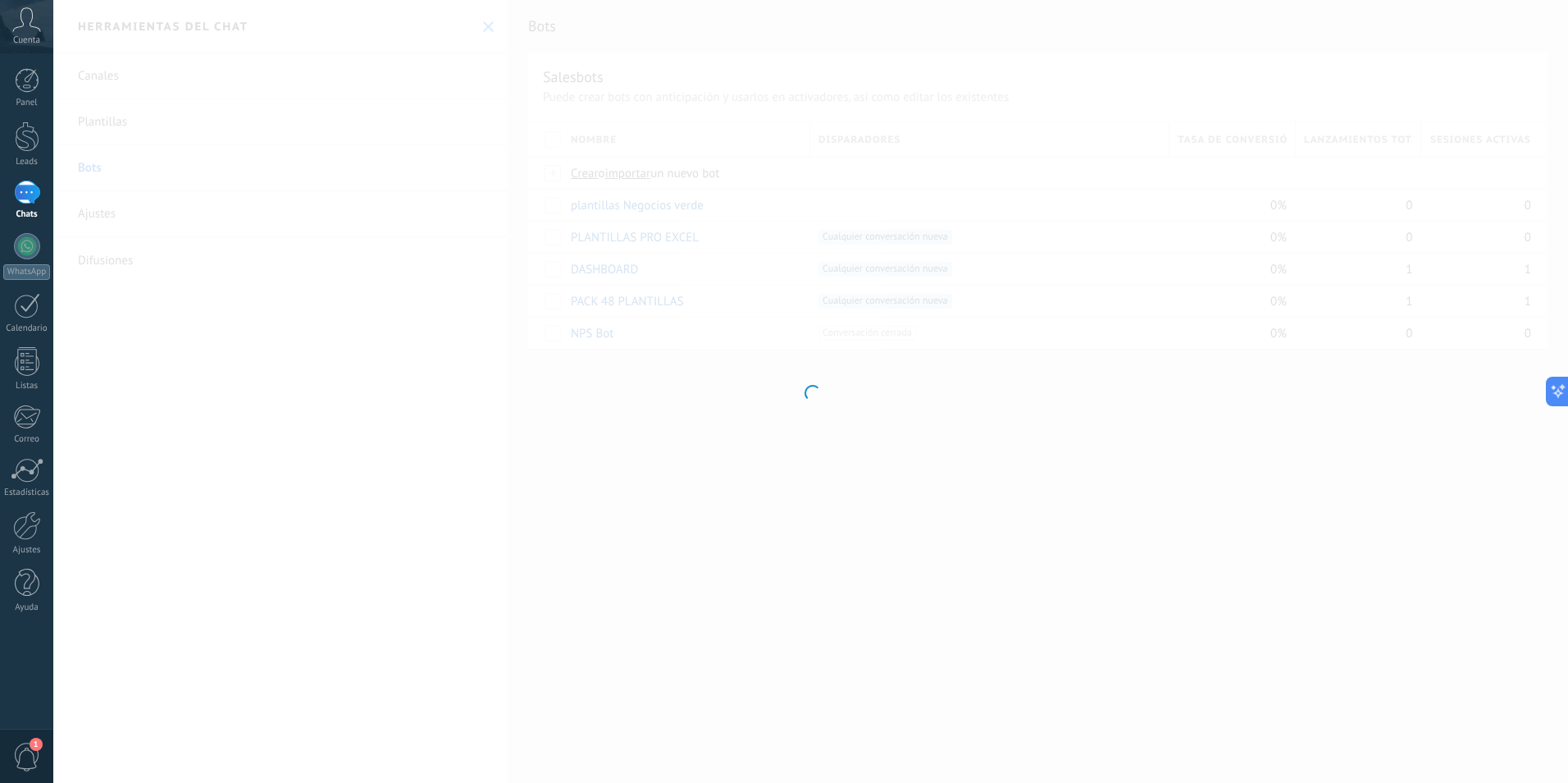
type input "**********"
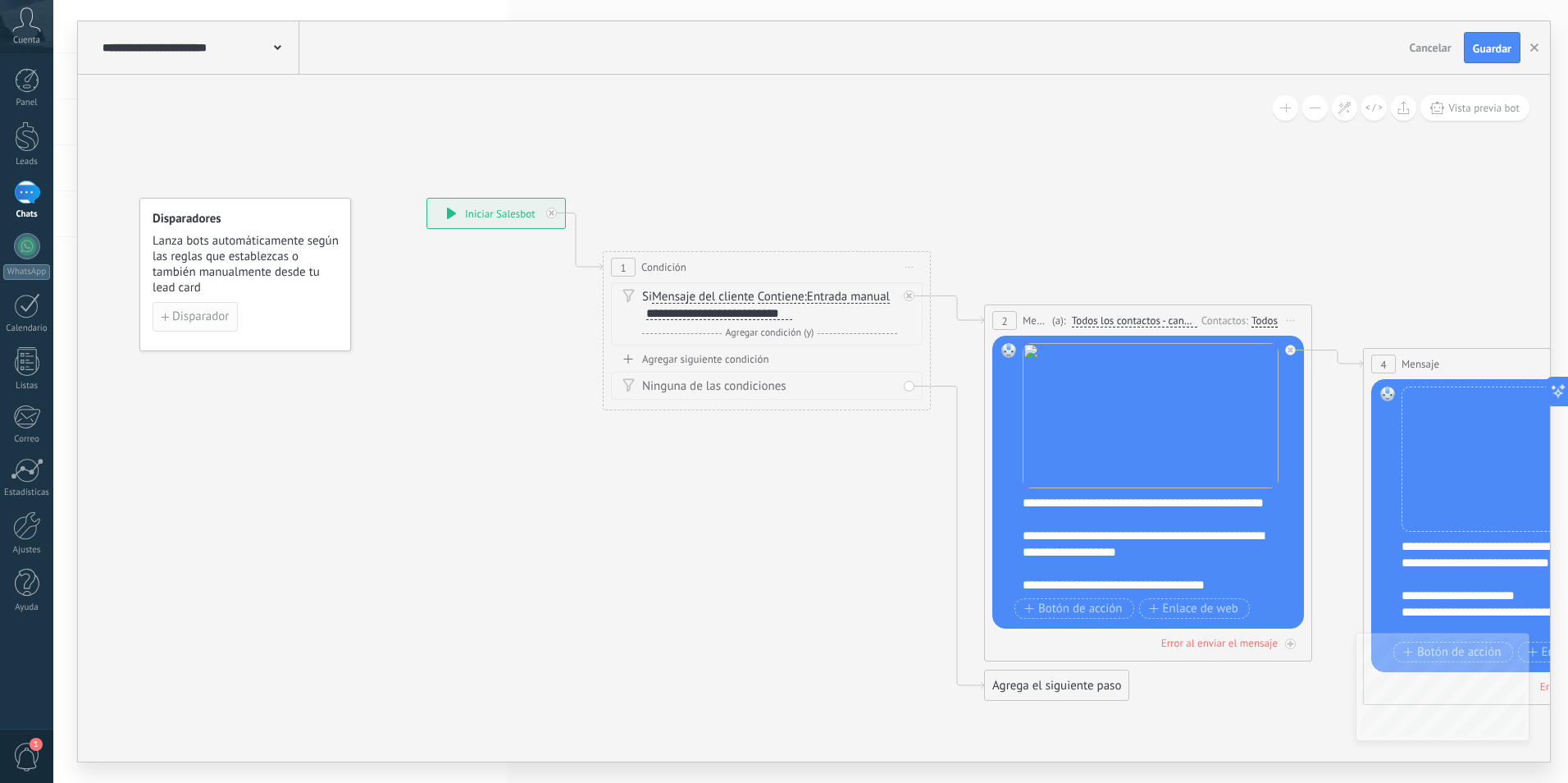
click at [197, 316] on span "Disparador" at bounding box center [200, 317] width 56 height 12
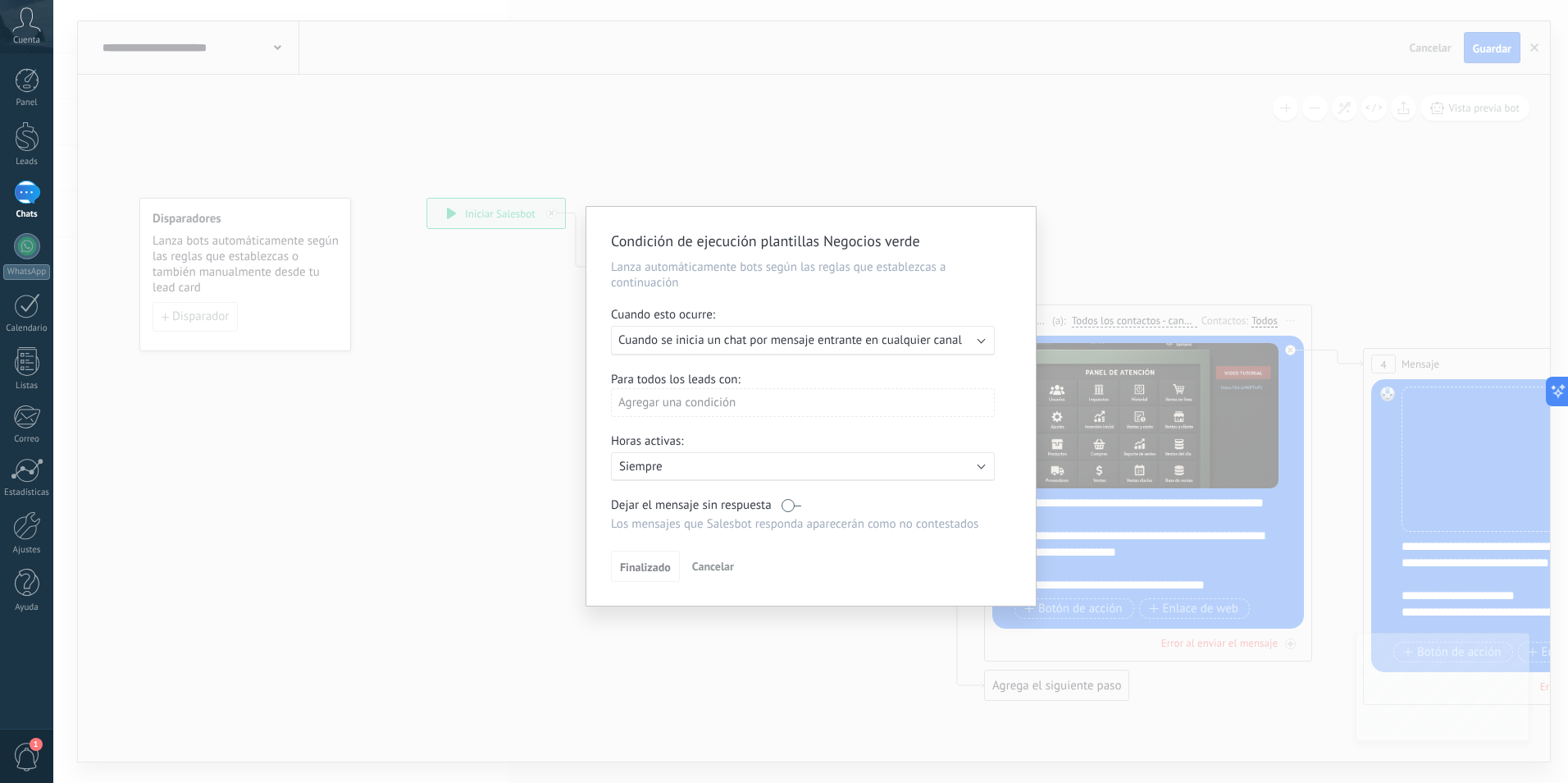
click at [745, 469] on p "Siempre" at bounding box center [763, 467] width 287 height 16
drag, startPoint x: 722, startPoint y: 395, endPoint x: 734, endPoint y: 397, distance: 12.2
click at [734, 397] on div at bounding box center [811, 406] width 449 height 399
click at [734, 397] on div "Agregar una condición" at bounding box center [803, 402] width 384 height 29
click at [681, 465] on div "Etapa del lead" at bounding box center [684, 463] width 128 height 23
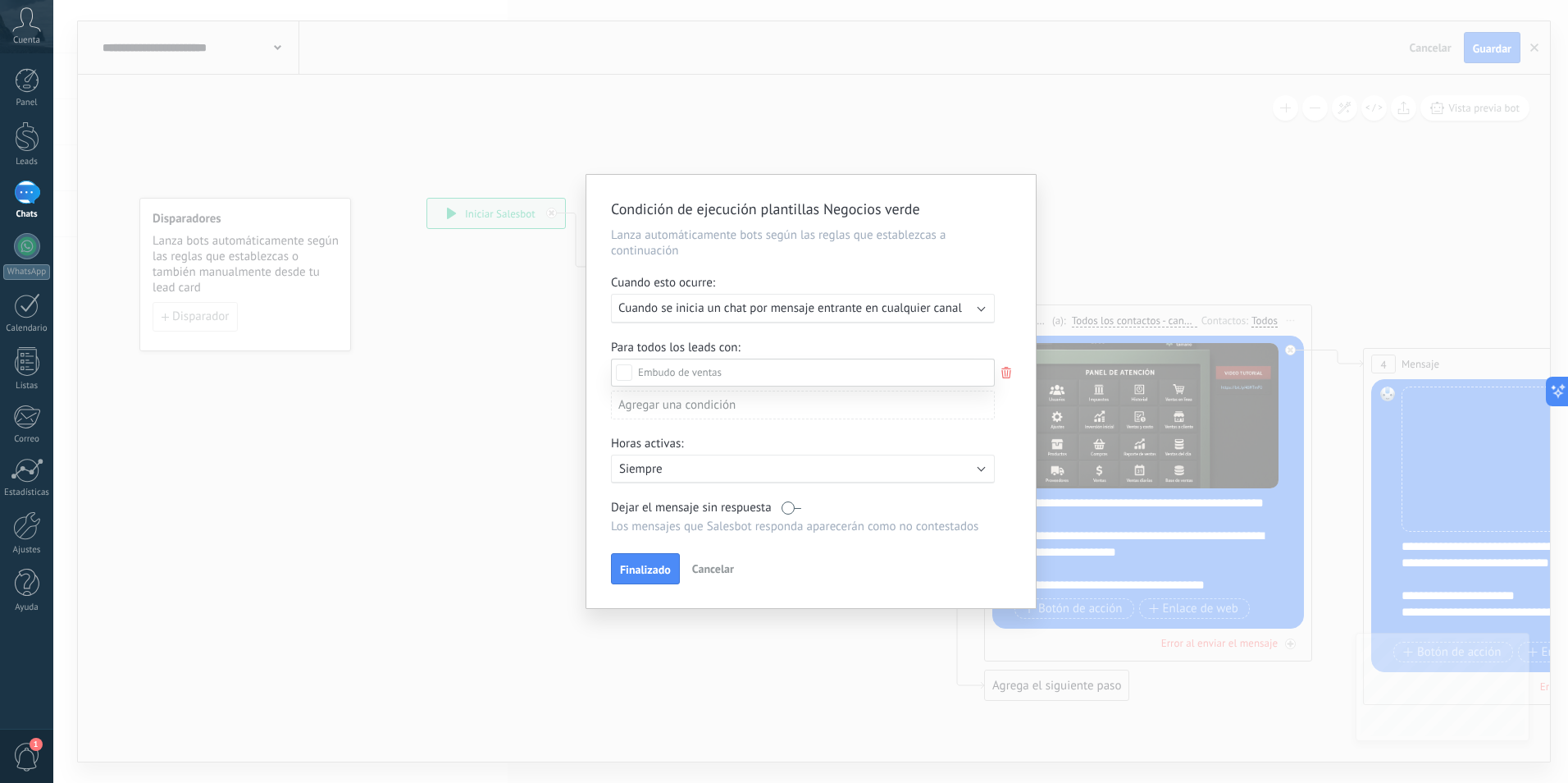
click at [0, 0] on div "Incoming leads" at bounding box center [0, 0] width 0 height 0
click at [649, 576] on div "Incoming leads Contacto inicial Negociación Debate contractual Discusión de con…" at bounding box center [803, 569] width 384 height 422
click at [649, 576] on span "Finalizado" at bounding box center [646, 573] width 51 height 12
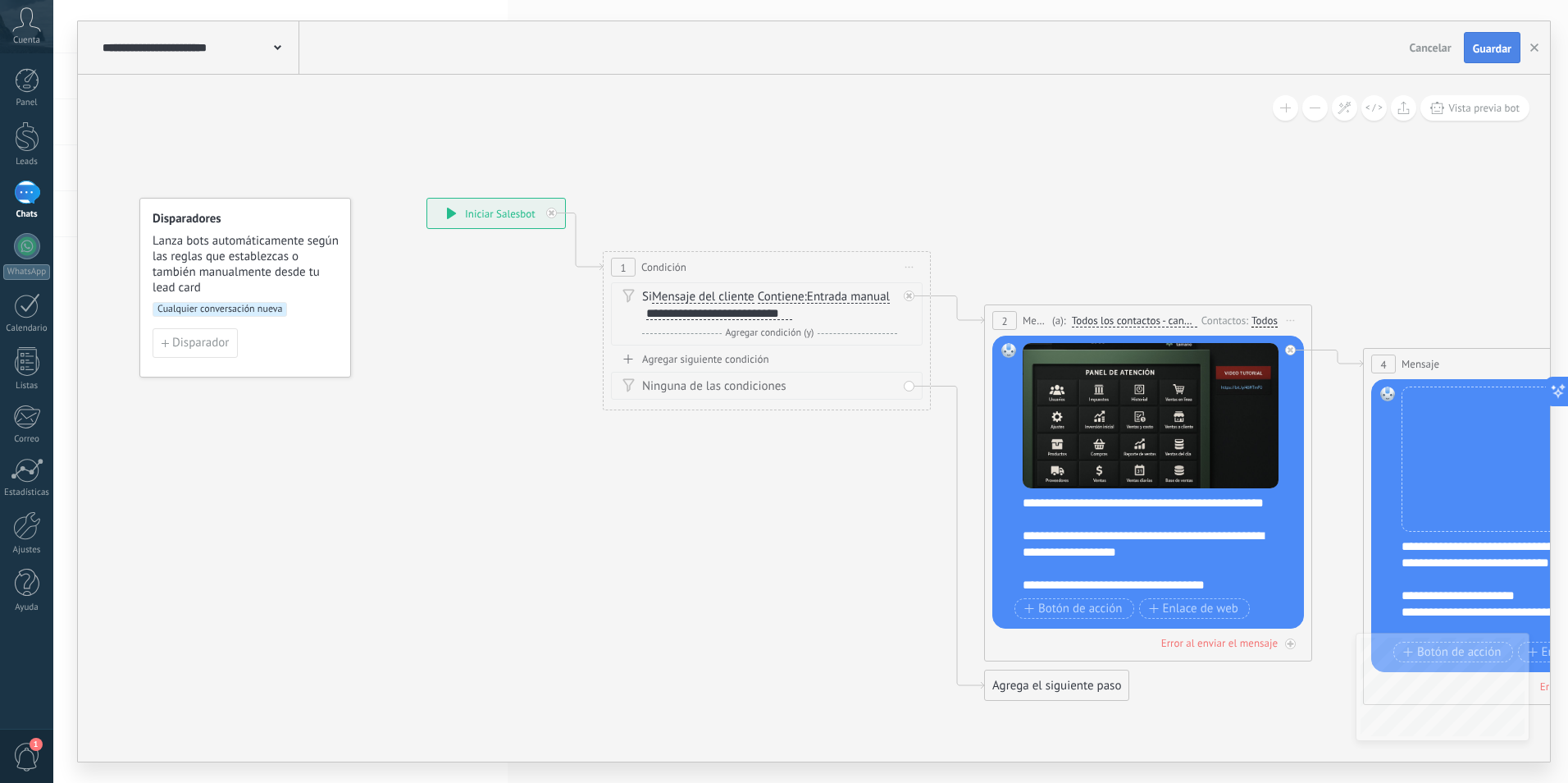
click at [1486, 40] on button "Guardar" at bounding box center [1491, 47] width 56 height 32
click at [1535, 51] on icon "button" at bounding box center [1534, 47] width 8 height 8
